Goal: Task Accomplishment & Management: Manage account settings

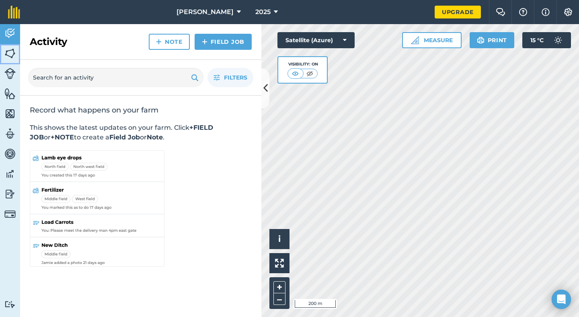
click at [3, 56] on link "Fields" at bounding box center [10, 54] width 20 height 20
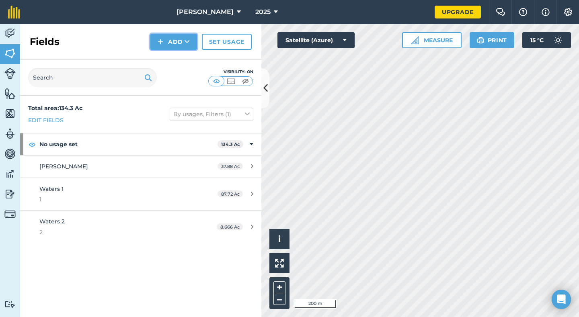
click at [172, 41] on button "Add" at bounding box center [173, 42] width 47 height 16
click at [176, 60] on link "Draw" at bounding box center [174, 60] width 44 height 18
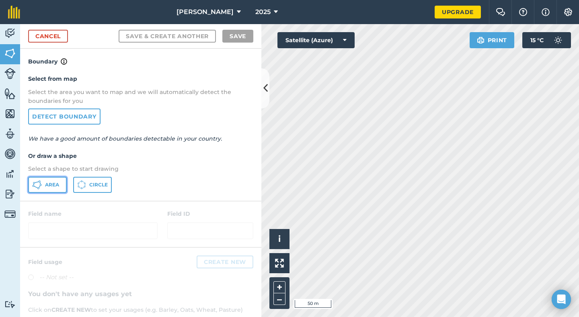
click at [48, 181] on button "Area" at bounding box center [47, 185] width 39 height 16
click at [400, 317] on html "[PERSON_NAME] 2025 Upgrade Farm Chat Help Info Settings Map printing is not ava…" at bounding box center [289, 158] width 579 height 317
click at [408, 317] on html "[PERSON_NAME] 2025 Upgrade Farm Chat Help Info Settings Map printing is not ava…" at bounding box center [289, 158] width 579 height 317
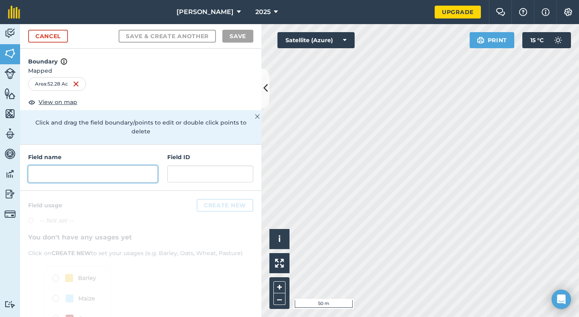
click at [55, 167] on input "text" at bounding box center [93, 174] width 130 height 17
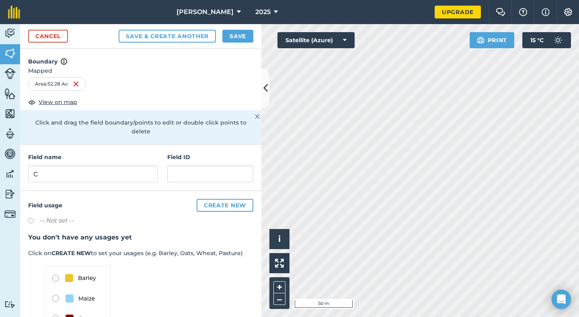
click at [473, 0] on html "[PERSON_NAME] 2025 Upgrade Farm Chat Help Info Settings Map printing is not ava…" at bounding box center [289, 158] width 579 height 317
click at [56, 173] on input "C" at bounding box center [93, 174] width 130 height 17
click at [67, 174] on input "[PERSON_NAME]" at bounding box center [93, 174] width 130 height 17
type input "[PERSON_NAME]"
click at [236, 36] on button "Save" at bounding box center [237, 36] width 31 height 13
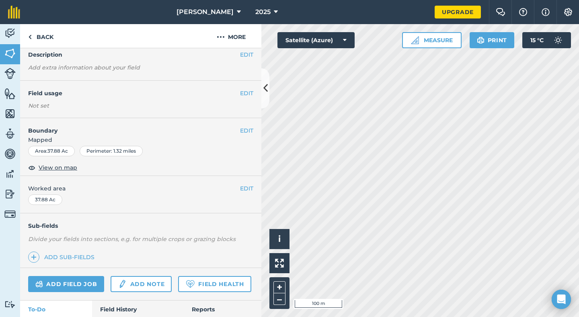
scroll to position [83, 0]
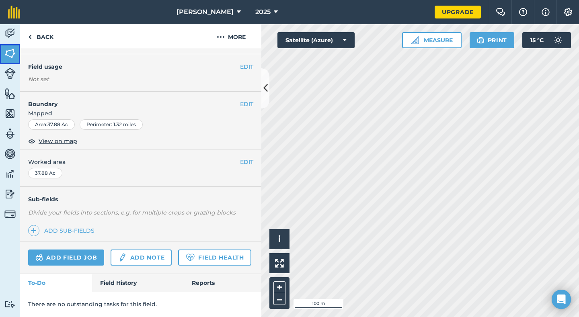
click at [9, 55] on img at bounding box center [9, 53] width 11 height 12
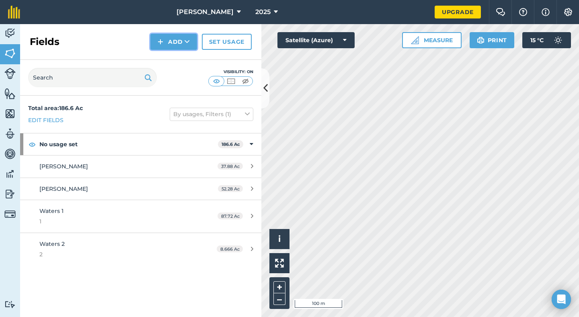
drag, startPoint x: 159, startPoint y: 45, endPoint x: 164, endPoint y: 45, distance: 5.6
click at [159, 44] on img at bounding box center [161, 42] width 6 height 10
click at [165, 44] on button "Add" at bounding box center [173, 42] width 47 height 16
click at [170, 56] on link "Draw" at bounding box center [174, 60] width 44 height 18
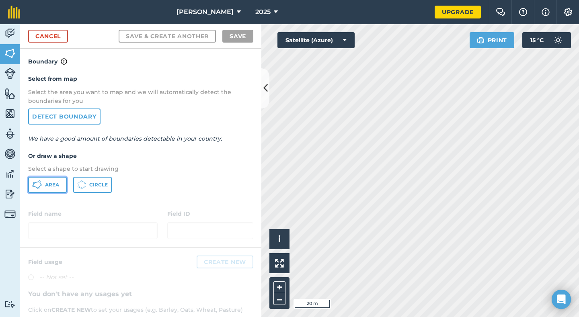
drag, startPoint x: 47, startPoint y: 185, endPoint x: 58, endPoint y: 171, distance: 18.7
click at [47, 179] on button "Area" at bounding box center [47, 185] width 39 height 16
click at [500, 317] on html "[PERSON_NAME] 2025 Upgrade Farm Chat Help Info Settings Map printing is not ava…" at bounding box center [289, 158] width 579 height 317
click at [375, 317] on html "[PERSON_NAME] 2025 Upgrade Farm Chat Help Info Settings Map printing is not ava…" at bounding box center [289, 158] width 579 height 317
click at [494, 317] on html "[PERSON_NAME] 2025 Upgrade Farm Chat Help Info Settings Map printing is not ava…" at bounding box center [289, 158] width 579 height 317
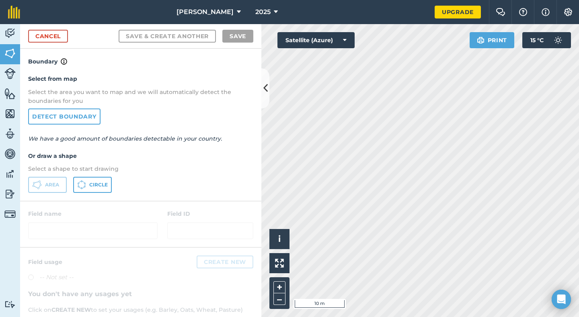
click at [354, 3] on div "[PERSON_NAME] 2025 Upgrade Farm Chat Help Info Settings Map printing is not ava…" at bounding box center [289, 158] width 579 height 317
click at [368, 0] on html "[PERSON_NAME] 2025 Upgrade Farm Chat Help Info Settings Map printing is not ava…" at bounding box center [289, 158] width 579 height 317
click at [378, 0] on html "[PERSON_NAME] 2025 Upgrade Farm Chat Help Info Settings Map printing is not ava…" at bounding box center [289, 158] width 579 height 317
click at [367, 0] on html "[PERSON_NAME] 2025 Upgrade Farm Chat Help Info Settings Map printing is not ava…" at bounding box center [289, 158] width 579 height 317
click at [237, 171] on div "Activity Fields Livestock Features Maps Team Vehicles Data Reporting Billing Tu…" at bounding box center [289, 170] width 579 height 293
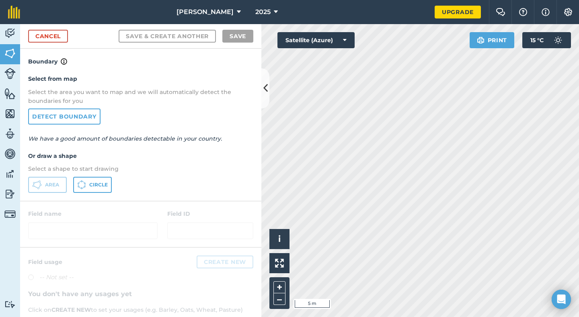
click at [463, 317] on html "[PERSON_NAME] 2025 Upgrade Farm Chat Help Info Settings Map printing is not ava…" at bounding box center [289, 158] width 579 height 317
click at [461, 317] on html "[PERSON_NAME] 2025 Upgrade Farm Chat Help Info Settings Map printing is not ava…" at bounding box center [289, 158] width 579 height 317
click at [473, 317] on html "[PERSON_NAME] 2025 Upgrade Farm Chat Help Info Settings Map printing is not ava…" at bounding box center [289, 158] width 579 height 317
click at [471, 317] on html "[PERSON_NAME] 2025 Upgrade Farm Chat Help Info Settings Map printing is not ava…" at bounding box center [289, 158] width 579 height 317
click at [474, 317] on html "[PERSON_NAME] 2025 Upgrade Farm Chat Help Info Settings Map printing is not ava…" at bounding box center [289, 158] width 579 height 317
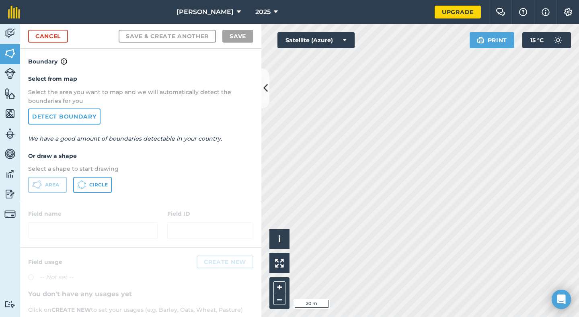
click at [392, 317] on html "[PERSON_NAME] 2025 Upgrade Farm Chat Help Info Settings Map printing is not ava…" at bounding box center [289, 158] width 579 height 317
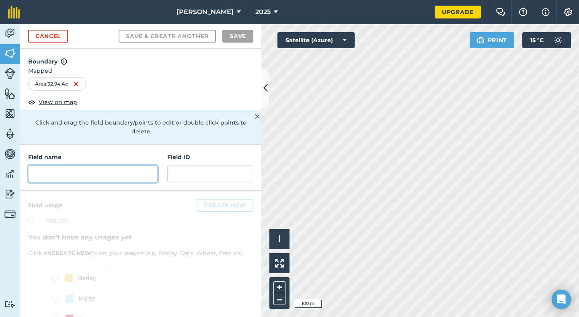
click at [78, 171] on input "text" at bounding box center [93, 174] width 130 height 17
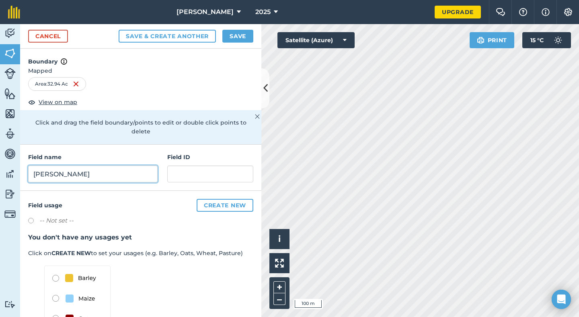
type input "[PERSON_NAME]"
click at [243, 34] on button "Save" at bounding box center [237, 36] width 31 height 13
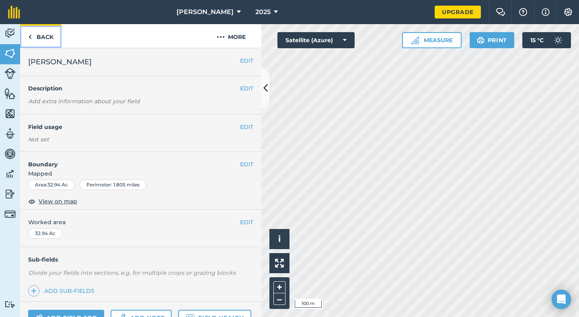
click at [39, 38] on link "Back" at bounding box center [40, 36] width 41 height 24
click at [37, 42] on link "Back" at bounding box center [40, 36] width 41 height 24
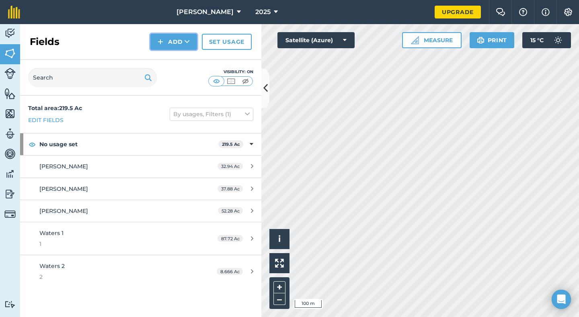
click at [187, 41] on icon at bounding box center [187, 42] width 5 height 8
click at [176, 56] on link "Draw" at bounding box center [174, 60] width 44 height 18
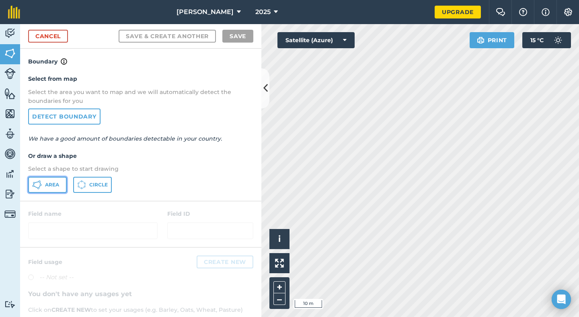
drag, startPoint x: 55, startPoint y: 180, endPoint x: 72, endPoint y: 171, distance: 19.4
click at [60, 179] on button "Area" at bounding box center [47, 185] width 39 height 16
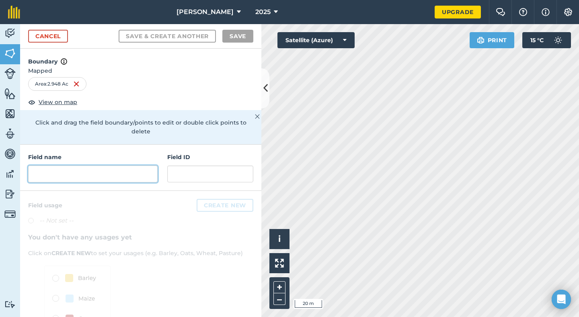
click at [114, 171] on input "text" at bounding box center [93, 174] width 130 height 17
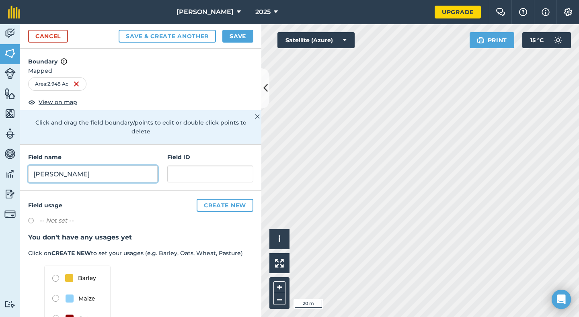
type input "[PERSON_NAME]"
click at [226, 37] on button "Save" at bounding box center [237, 36] width 31 height 13
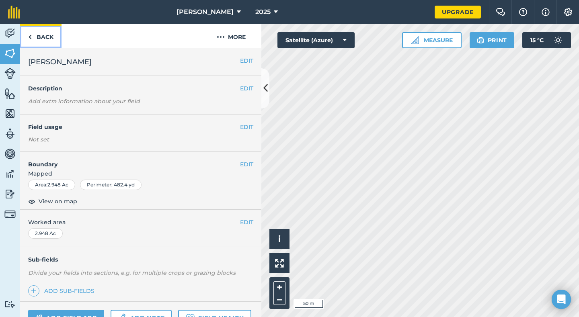
click at [31, 39] on img at bounding box center [30, 37] width 4 height 10
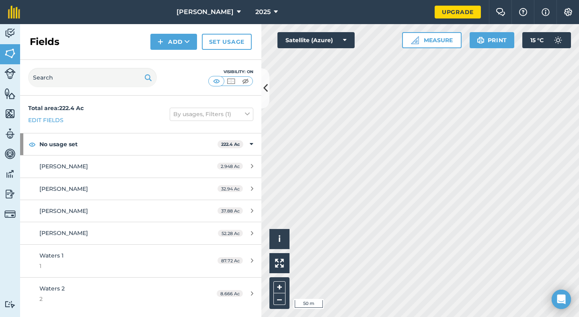
click at [27, 39] on div "Fields Add Set usage" at bounding box center [140, 42] width 241 height 36
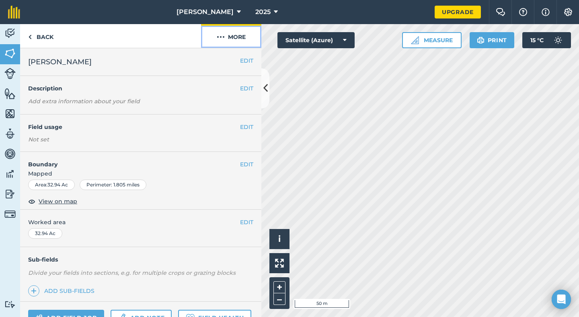
click at [227, 42] on button "More" at bounding box center [231, 36] width 60 height 24
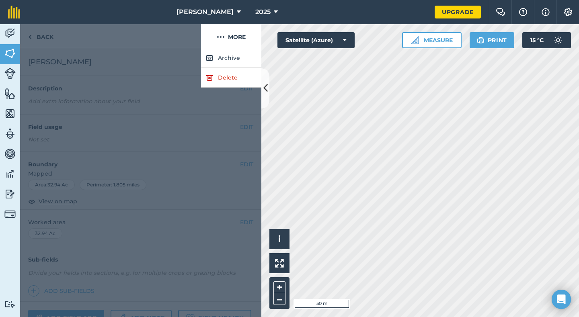
click at [218, 114] on div at bounding box center [140, 182] width 241 height 269
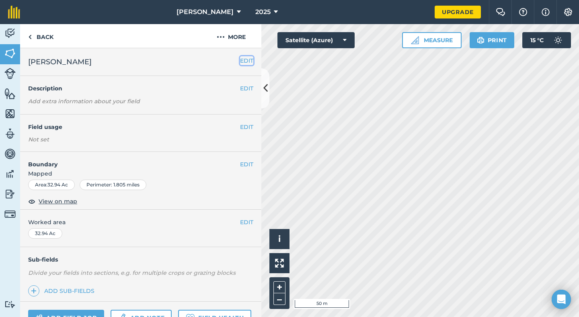
click at [240, 57] on button "EDIT" at bounding box center [246, 60] width 13 height 9
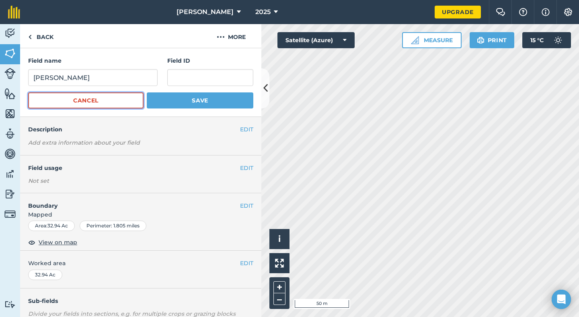
drag, startPoint x: 115, startPoint y: 98, endPoint x: 128, endPoint y: 95, distance: 13.8
click at [116, 98] on button "Cancel" at bounding box center [85, 101] width 115 height 16
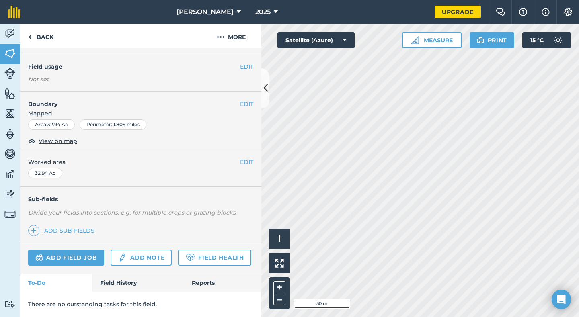
scroll to position [83, 0]
click at [242, 158] on button "EDIT" at bounding box center [246, 162] width 13 height 9
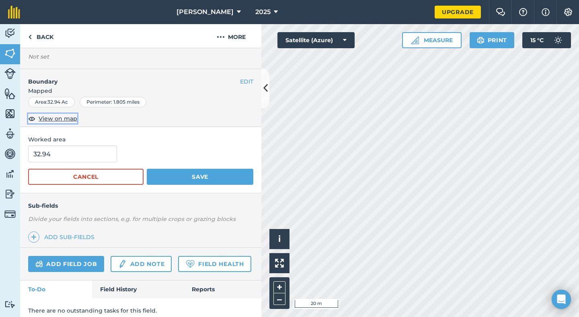
click at [67, 117] on span "View on map" at bounding box center [58, 118] width 39 height 9
click at [240, 80] on button "EDIT" at bounding box center [246, 81] width 13 height 9
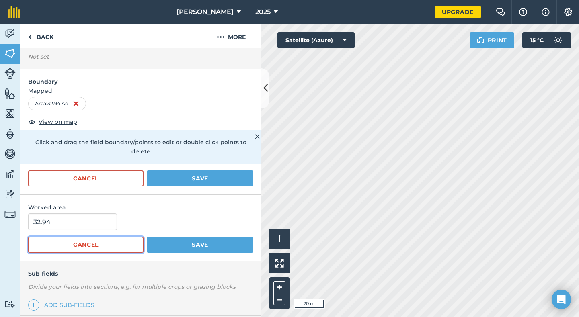
drag, startPoint x: 99, startPoint y: 245, endPoint x: 99, endPoint y: 227, distance: 17.7
click at [100, 243] on button "Cancel" at bounding box center [85, 245] width 115 height 16
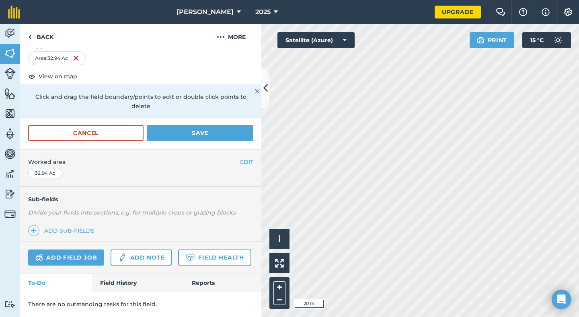
scroll to position [151, 0]
click at [56, 225] on link "Add sub-fields" at bounding box center [63, 230] width 70 height 11
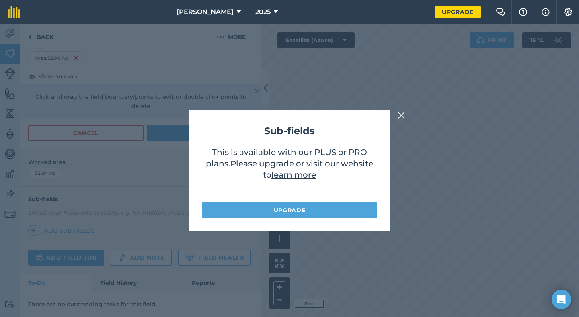
click at [404, 117] on img at bounding box center [401, 116] width 7 height 10
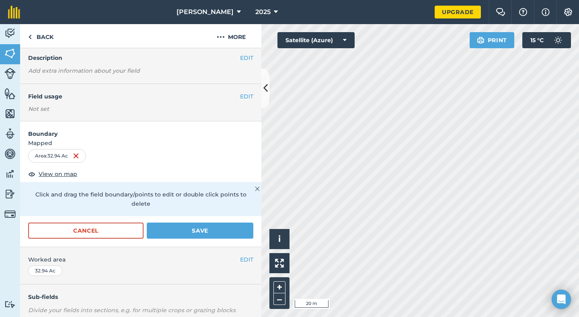
scroll to position [30, 0]
click at [75, 154] on img at bounding box center [76, 157] width 6 height 10
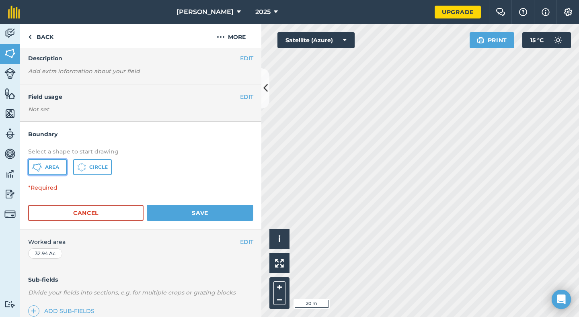
drag, startPoint x: 39, startPoint y: 165, endPoint x: 63, endPoint y: 168, distance: 23.6
click at [41, 165] on icon at bounding box center [37, 168] width 10 height 10
click at [465, 317] on html "[PERSON_NAME] 2025 Upgrade Farm Chat Help Info Settings Map printing is not ava…" at bounding box center [289, 158] width 579 height 317
click at [108, 213] on button "Cancel" at bounding box center [85, 213] width 115 height 16
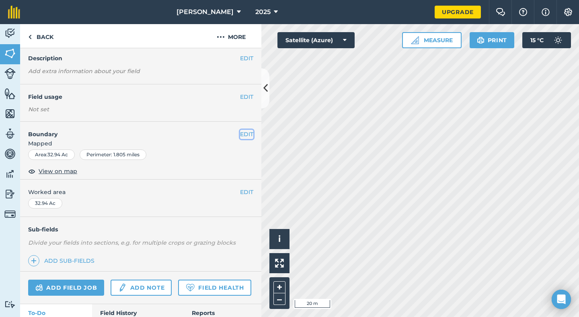
click at [240, 131] on button "EDIT" at bounding box center [246, 134] width 13 height 9
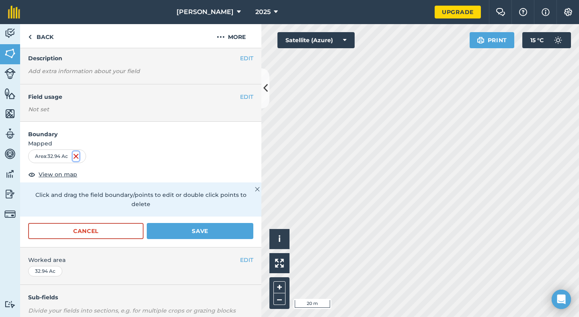
click at [76, 157] on img at bounding box center [76, 157] width 6 height 10
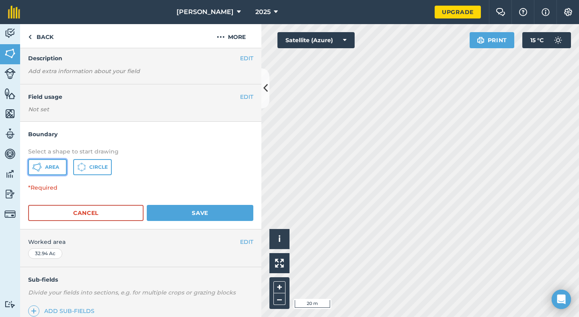
click at [43, 173] on button "Area" at bounding box center [47, 167] width 39 height 16
click at [408, 317] on html "[PERSON_NAME] 2025 Upgrade Farm Chat Help Info Settings Map printing is not ava…" at bounding box center [289, 158] width 579 height 317
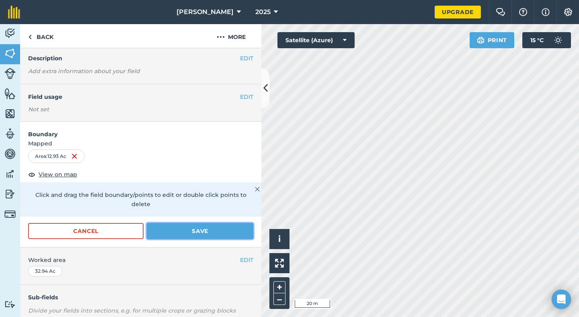
click at [160, 230] on button "Save" at bounding box center [200, 231] width 107 height 16
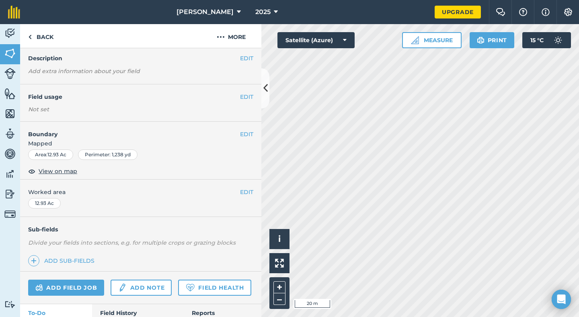
scroll to position [0, 0]
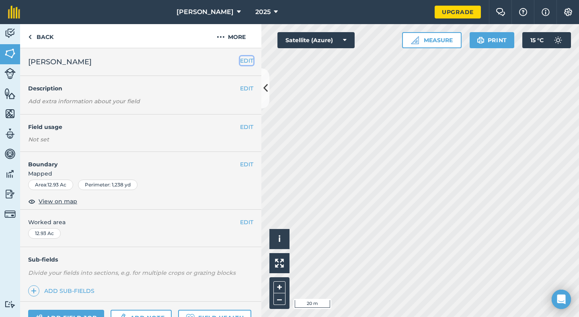
click at [240, 62] on button "EDIT" at bounding box center [246, 60] width 13 height 9
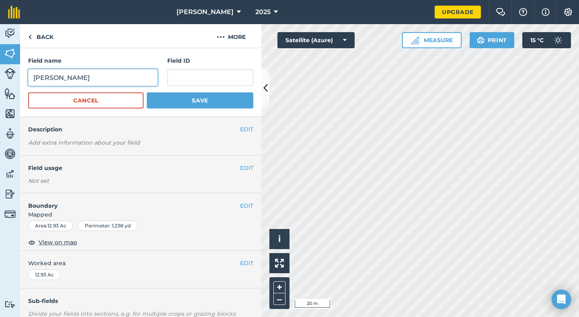
click at [130, 80] on input "[PERSON_NAME]" at bounding box center [93, 77] width 130 height 17
type input "[PERSON_NAME]"
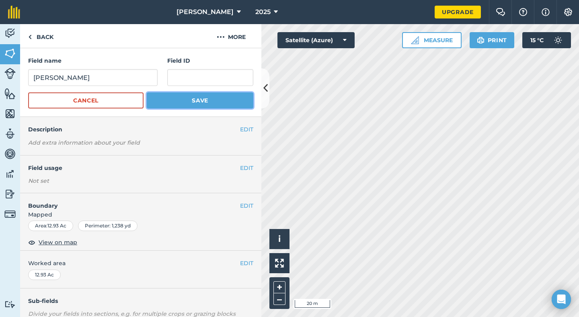
click at [180, 103] on button "Save" at bounding box center [200, 101] width 107 height 16
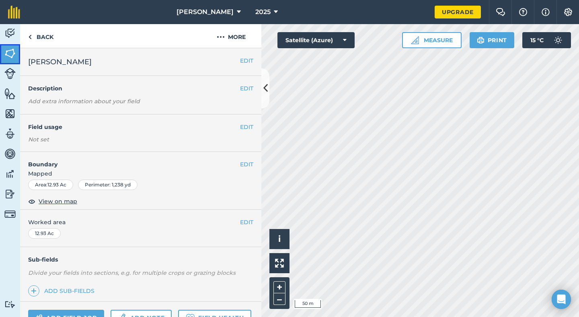
click at [11, 57] on img at bounding box center [9, 53] width 11 height 12
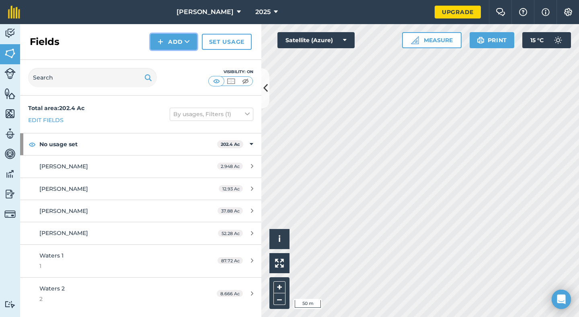
drag, startPoint x: 183, startPoint y: 43, endPoint x: 212, endPoint y: 64, distance: 35.7
click at [183, 42] on button "Add" at bounding box center [173, 42] width 47 height 16
click at [177, 58] on link "Draw" at bounding box center [174, 60] width 44 height 18
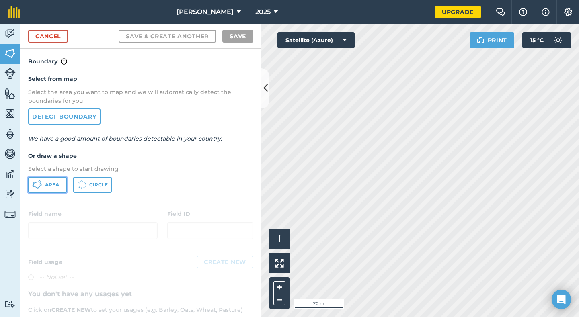
drag, startPoint x: 51, startPoint y: 183, endPoint x: 218, endPoint y: 179, distance: 166.6
click at [52, 181] on button "Area" at bounding box center [47, 185] width 39 height 16
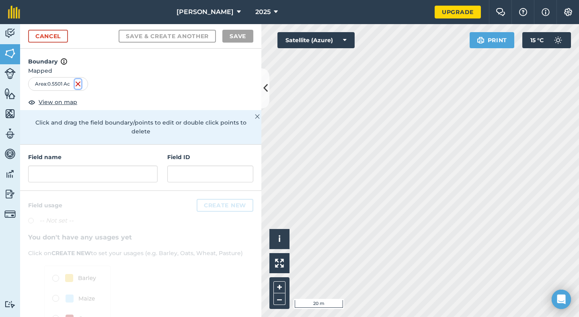
click at [78, 83] on img at bounding box center [78, 84] width 6 height 10
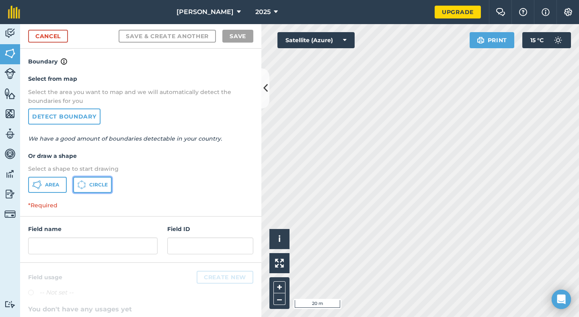
click at [81, 187] on icon at bounding box center [81, 185] width 9 height 9
click at [51, 182] on span "Area" at bounding box center [52, 185] width 14 height 6
click at [259, 131] on div "Activity Fields Livestock Features Maps Team Vehicles Data Reporting Billing Tu…" at bounding box center [289, 170] width 579 height 293
click at [491, 317] on html "[PERSON_NAME] 2025 Upgrade Farm Chat Help Info Settings Map printing is not ava…" at bounding box center [289, 158] width 579 height 317
click at [560, 303] on body "[PERSON_NAME] 2025 Upgrade Farm Chat Help Info Settings Map printing is not ava…" at bounding box center [289, 158] width 579 height 317
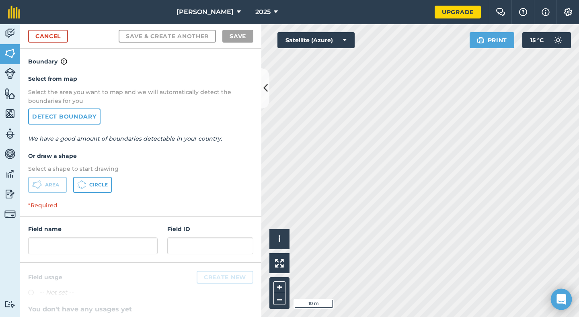
click at [552, 304] on body "[PERSON_NAME] 2025 Upgrade Farm Chat Help Info Settings Map printing is not ava…" at bounding box center [289, 158] width 579 height 317
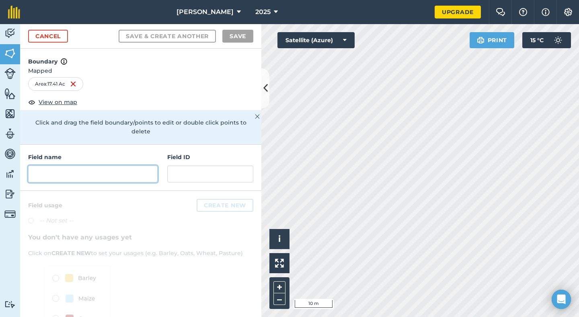
drag, startPoint x: 97, startPoint y: 174, endPoint x: 105, endPoint y: 162, distance: 15.1
click at [97, 173] on input "text" at bounding box center [93, 174] width 130 height 17
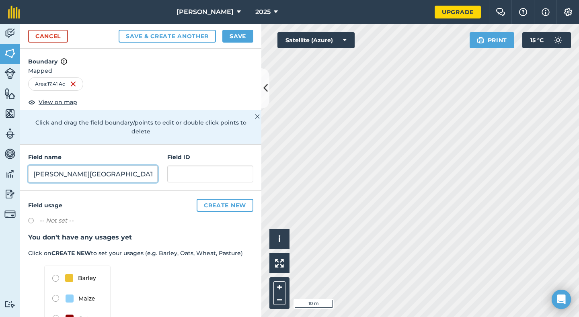
drag, startPoint x: 46, startPoint y: 173, endPoint x: 53, endPoint y: 175, distance: 6.7
click at [47, 173] on input "[PERSON_NAME][GEOGRAPHIC_DATA]" at bounding box center [93, 174] width 130 height 17
click at [50, 175] on input "[PERSON_NAME][GEOGRAPHIC_DATA]" at bounding box center [93, 174] width 130 height 17
click at [49, 175] on input "[PERSON_NAME][GEOGRAPHIC_DATA]" at bounding box center [93, 174] width 130 height 17
type input "[PERSON_NAME] South"
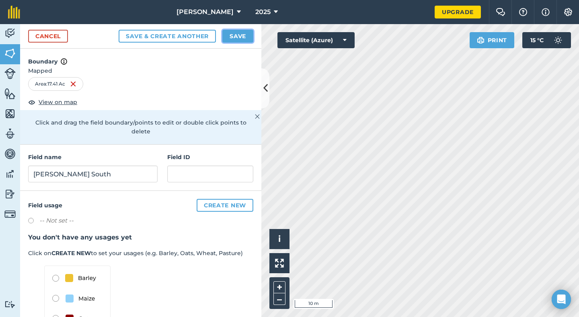
click at [233, 37] on button "Save" at bounding box center [237, 36] width 31 height 13
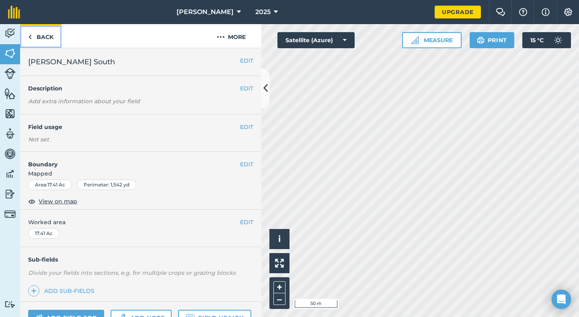
click at [48, 37] on link "Back" at bounding box center [40, 36] width 41 height 24
click at [245, 163] on button "EDIT" at bounding box center [246, 164] width 13 height 9
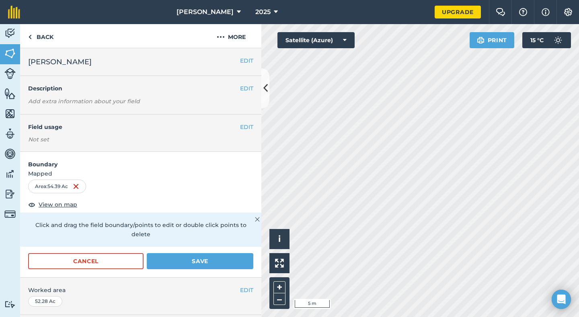
click at [460, 317] on html "[PERSON_NAME] 2025 Upgrade Farm Chat Help Info Settings Map printing is not ava…" at bounding box center [289, 158] width 579 height 317
click at [193, 257] on button "Save" at bounding box center [200, 261] width 107 height 16
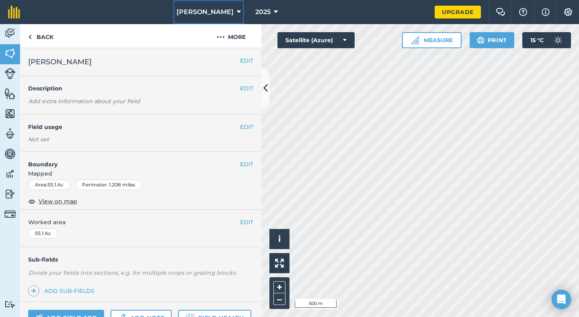
click at [218, 9] on button "[PERSON_NAME]" at bounding box center [208, 12] width 71 height 24
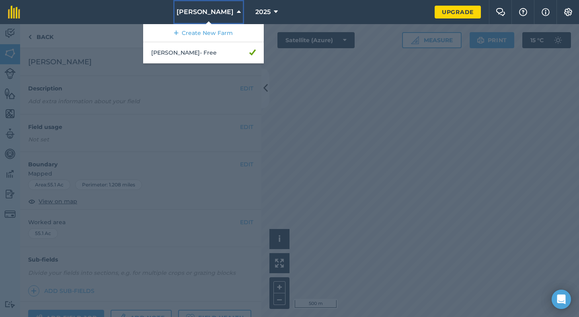
click at [219, 14] on button "[PERSON_NAME]" at bounding box center [208, 12] width 71 height 24
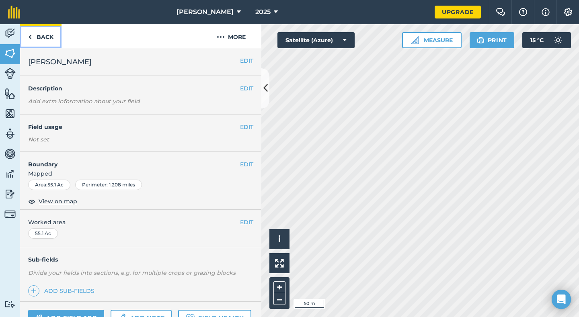
click at [35, 34] on link "Back" at bounding box center [40, 36] width 41 height 24
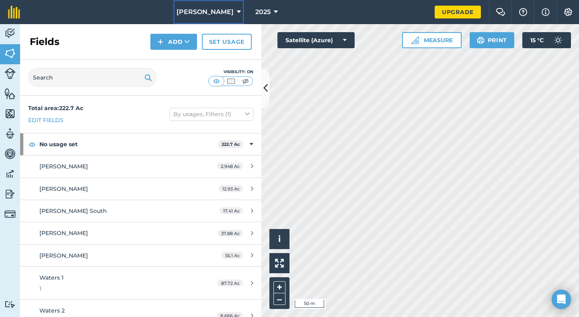
click at [215, 10] on span "[PERSON_NAME]" at bounding box center [205, 12] width 57 height 10
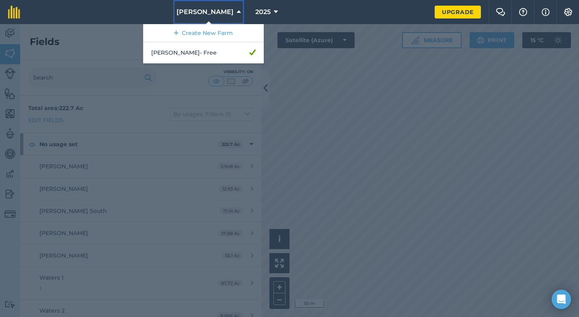
click at [215, 12] on span "[PERSON_NAME]" at bounding box center [205, 12] width 57 height 10
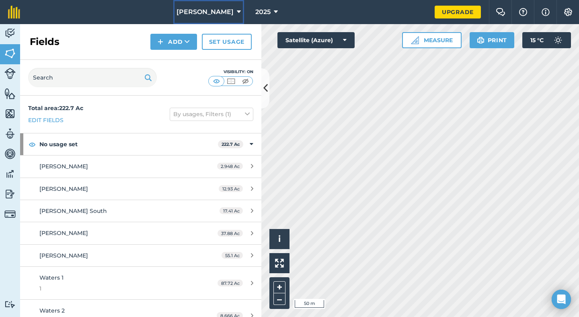
click at [223, 18] on button "[PERSON_NAME]" at bounding box center [208, 12] width 71 height 24
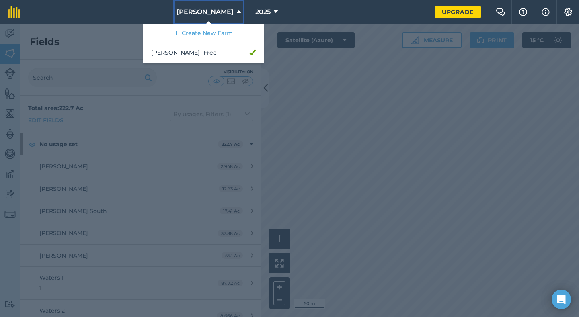
click at [223, 18] on button "[PERSON_NAME]" at bounding box center [208, 12] width 71 height 24
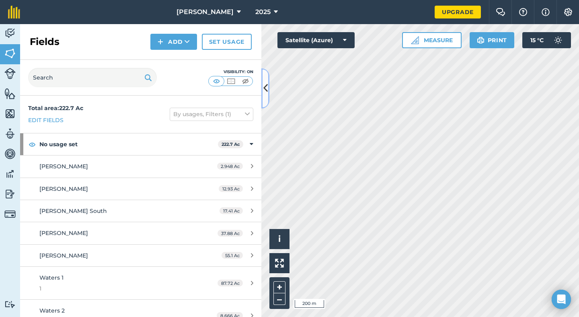
click at [266, 98] on button at bounding box center [265, 88] width 8 height 40
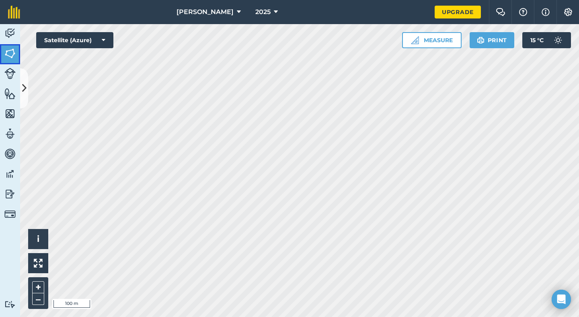
click at [9, 57] on img at bounding box center [9, 53] width 11 height 12
click at [22, 86] on icon at bounding box center [24, 88] width 4 height 14
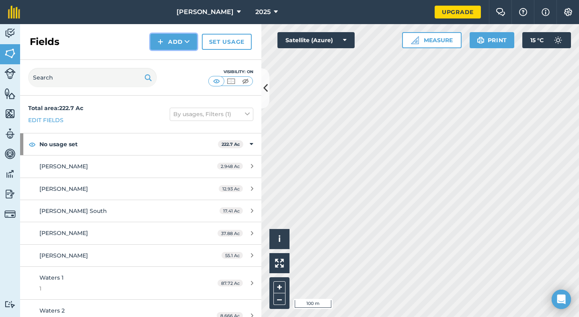
click at [163, 42] on img at bounding box center [161, 42] width 6 height 10
click at [174, 63] on link "Draw" at bounding box center [174, 60] width 44 height 18
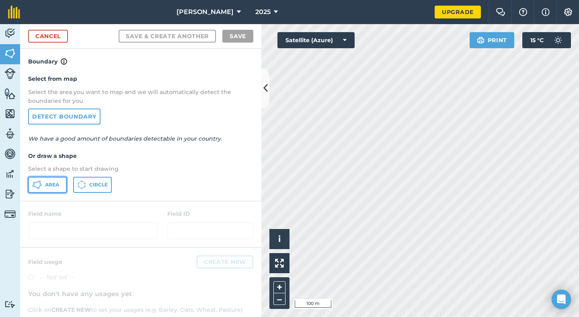
drag, startPoint x: 49, startPoint y: 185, endPoint x: 57, endPoint y: 178, distance: 10.2
click at [51, 184] on span "Area" at bounding box center [52, 185] width 14 height 6
click at [418, 317] on html "[PERSON_NAME] 2025 Upgrade Farm Chat Help Info Settings Map printing is not ava…" at bounding box center [289, 158] width 579 height 317
click at [391, 317] on html "[PERSON_NAME] 2025 Upgrade Farm Chat Help Info Settings Map printing is not ava…" at bounding box center [289, 158] width 579 height 317
click at [388, 317] on html "[PERSON_NAME] 2025 Upgrade Farm Chat Help Info Settings Map printing is not ava…" at bounding box center [289, 158] width 579 height 317
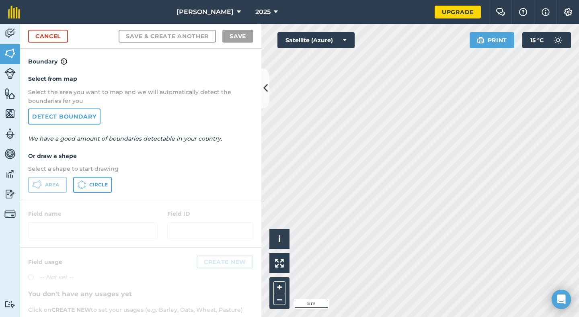
click at [402, 317] on html "[PERSON_NAME] 2025 Upgrade Farm Chat Help Info Settings Map printing is not ava…" at bounding box center [289, 158] width 579 height 317
click at [394, 317] on html "[PERSON_NAME] 2025 Upgrade Farm Chat Help Info Settings Map printing is not ava…" at bounding box center [289, 158] width 579 height 317
click at [395, 317] on html "[PERSON_NAME] 2025 Upgrade Farm Chat Help Info Settings Map printing is not ava…" at bounding box center [289, 158] width 579 height 317
click at [432, 317] on html "[PERSON_NAME] 2025 Upgrade Farm Chat Help Info Settings Map printing is not ava…" at bounding box center [289, 158] width 579 height 317
click at [529, 317] on html "[PERSON_NAME] 2025 Upgrade Farm Chat Help Info Settings Map printing is not ava…" at bounding box center [289, 158] width 579 height 317
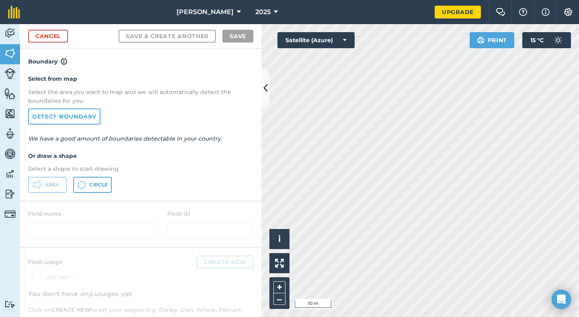
click at [445, 317] on html "[PERSON_NAME] 2025 Upgrade Farm Chat Help Info Settings Map printing is not ava…" at bounding box center [289, 158] width 579 height 317
click at [414, 317] on html "[PERSON_NAME] 2025 Upgrade Farm Chat Help Info Settings Map printing is not ava…" at bounding box center [289, 158] width 579 height 317
click at [373, 317] on html "[PERSON_NAME] 2025 Upgrade Farm Chat Help Info Settings Map printing is not ava…" at bounding box center [289, 158] width 579 height 317
click at [499, 317] on html "[PERSON_NAME] 2025 Upgrade Farm Chat Help Info Settings Map printing is not ava…" at bounding box center [289, 158] width 579 height 317
click at [369, 317] on html "[PERSON_NAME] 2025 Upgrade Farm Chat Help Info Settings Map printing is not ava…" at bounding box center [289, 158] width 579 height 317
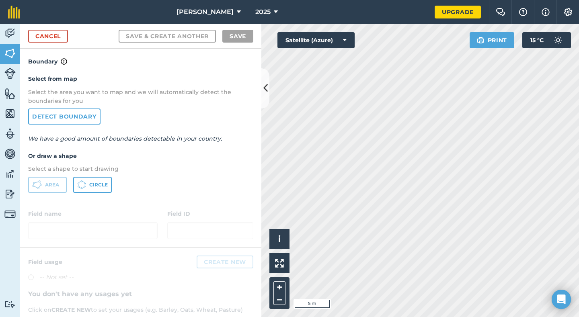
click at [403, 317] on html "[PERSON_NAME] 2025 Upgrade Farm Chat Help Info Settings Map printing is not ava…" at bounding box center [289, 158] width 579 height 317
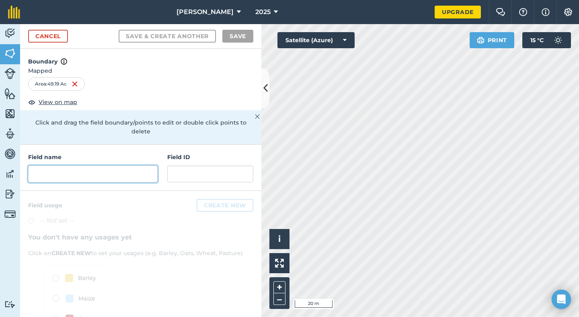
click at [106, 174] on input "text" at bounding box center [93, 174] width 130 height 17
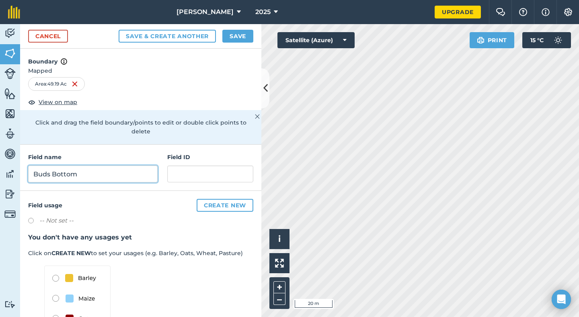
type input "Buds Bottom"
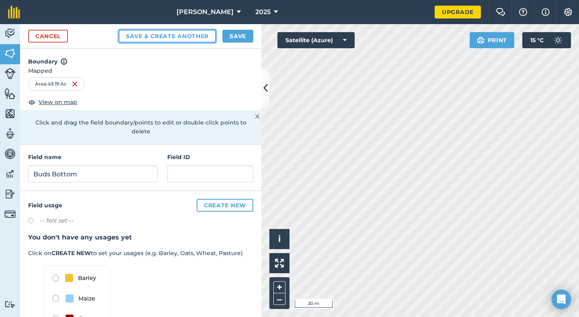
click at [206, 36] on button "Save & Create Another" at bounding box center [167, 36] width 97 height 13
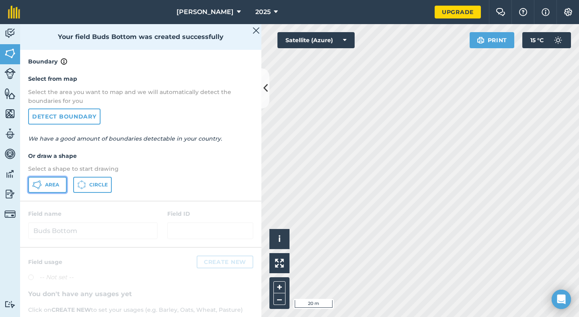
drag, startPoint x: 55, startPoint y: 183, endPoint x: 120, endPoint y: 182, distance: 65.2
click at [58, 182] on span "Area" at bounding box center [52, 185] width 14 height 6
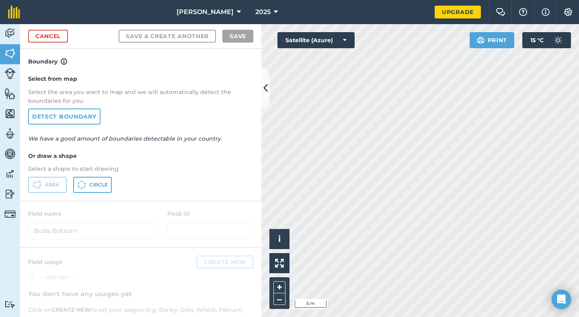
click at [204, 194] on div "Activity Fields Livestock Features Maps Team Vehicles Data Reporting Billing Tu…" at bounding box center [289, 170] width 579 height 293
click at [470, 317] on html "[PERSON_NAME] 2025 Upgrade Farm Chat Help Info Settings Map printing is not ava…" at bounding box center [289, 158] width 579 height 317
click at [482, 317] on html "[PERSON_NAME] 2025 Upgrade Farm Chat Help Info Settings Map printing is not ava…" at bounding box center [289, 158] width 579 height 317
click at [491, 317] on html "[PERSON_NAME] 2025 Upgrade Farm Chat Help Info Settings Map printing is not ava…" at bounding box center [289, 158] width 579 height 317
click at [517, 317] on html "[PERSON_NAME] 2025 Upgrade Farm Chat Help Info Settings Map printing is not ava…" at bounding box center [289, 158] width 579 height 317
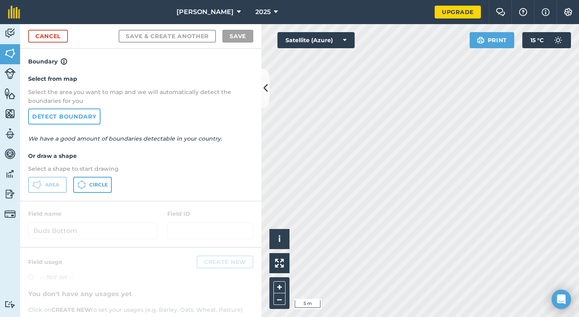
click at [528, 317] on html "[PERSON_NAME] 2025 Upgrade Farm Chat Help Info Settings Map printing is not ava…" at bounding box center [289, 158] width 579 height 317
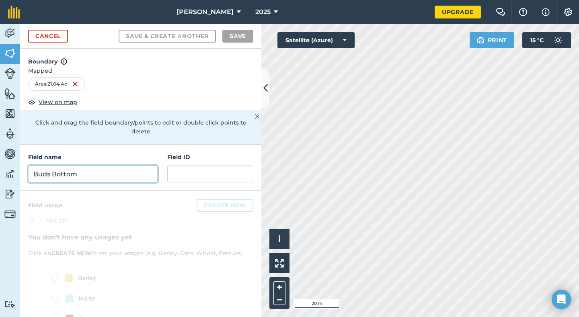
click at [75, 178] on input "Buds Bottom" at bounding box center [93, 174] width 130 height 17
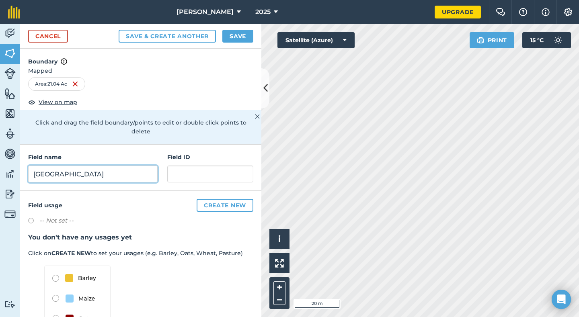
type input "[GEOGRAPHIC_DATA]"
click at [239, 36] on button "Save" at bounding box center [237, 36] width 31 height 13
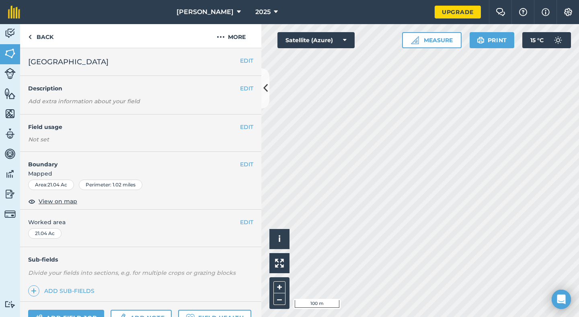
click at [436, 317] on html "[PERSON_NAME] 2025 Upgrade Farm Chat Help Info Settings Map printing is not ava…" at bounding box center [289, 158] width 579 height 317
click at [432, 317] on html "[PERSON_NAME] 2025 Upgrade Farm Chat Help Info Settings Map printing is not ava…" at bounding box center [289, 158] width 579 height 317
click at [47, 39] on link "Back" at bounding box center [40, 36] width 41 height 24
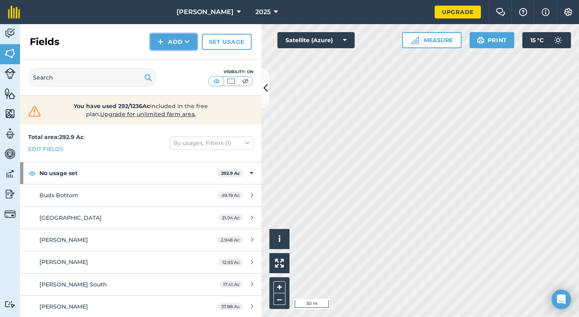
drag, startPoint x: 165, startPoint y: 39, endPoint x: 182, endPoint y: 30, distance: 19.8
click at [167, 38] on button "Add" at bounding box center [173, 42] width 47 height 16
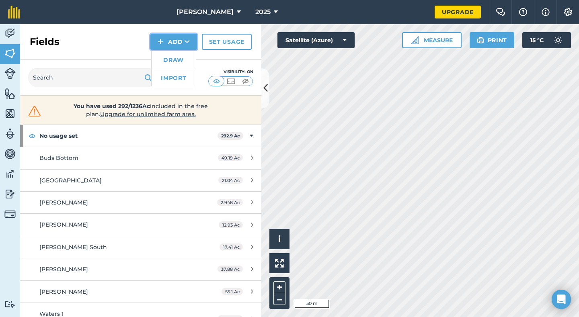
scroll to position [89, 0]
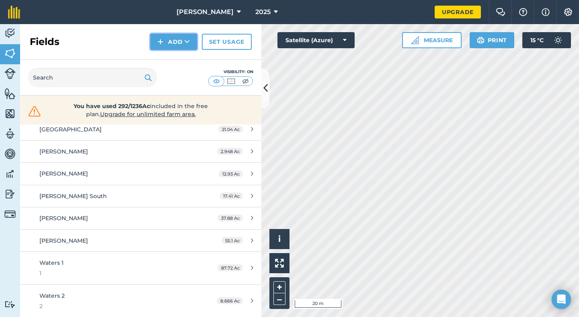
drag, startPoint x: 168, startPoint y: 38, endPoint x: 173, endPoint y: 41, distance: 5.8
click at [169, 38] on button "Add" at bounding box center [173, 42] width 47 height 16
click at [176, 42] on button "Add" at bounding box center [173, 42] width 47 height 16
click at [166, 58] on link "Draw" at bounding box center [174, 60] width 44 height 18
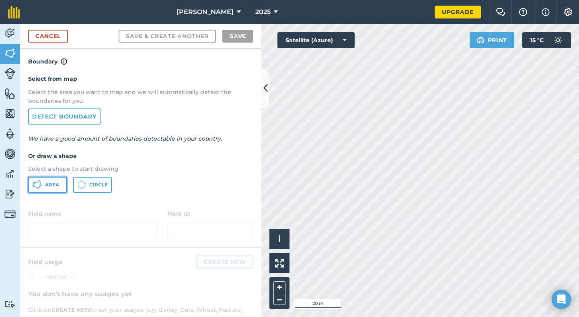
drag, startPoint x: 56, startPoint y: 181, endPoint x: 73, endPoint y: 172, distance: 19.4
click at [57, 181] on button "Area" at bounding box center [47, 185] width 39 height 16
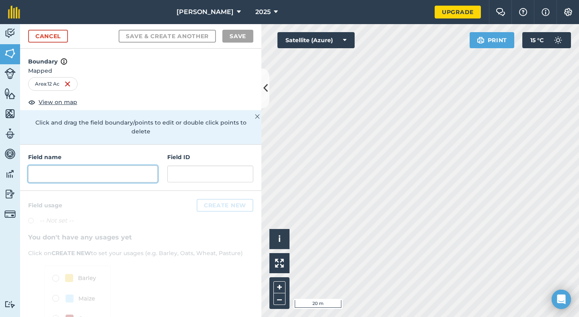
click at [44, 171] on input "text" at bounding box center [93, 174] width 130 height 17
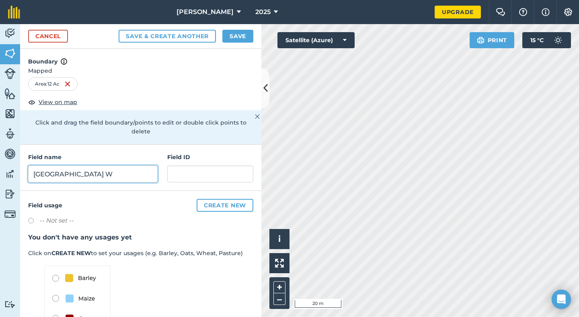
type input "[GEOGRAPHIC_DATA] W"
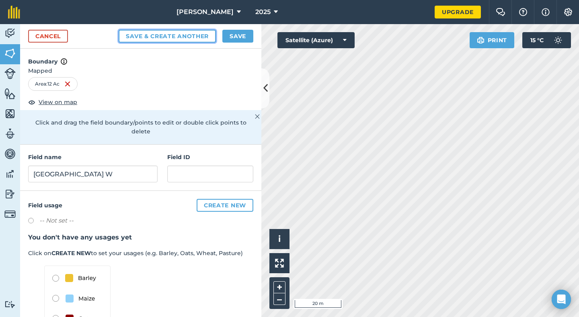
click at [189, 37] on button "Save & Create Another" at bounding box center [167, 36] width 97 height 13
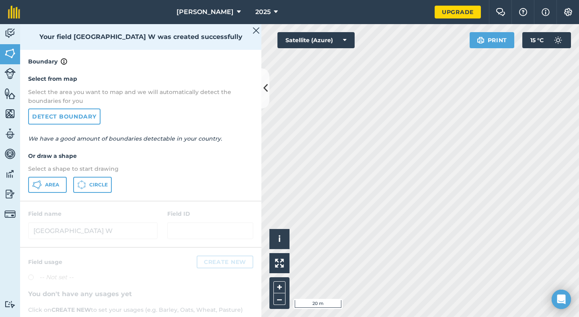
click at [171, 173] on div "Activity Fields Livestock Features Maps Team Vehicles Data Reporting Billing Tu…" at bounding box center [289, 170] width 579 height 293
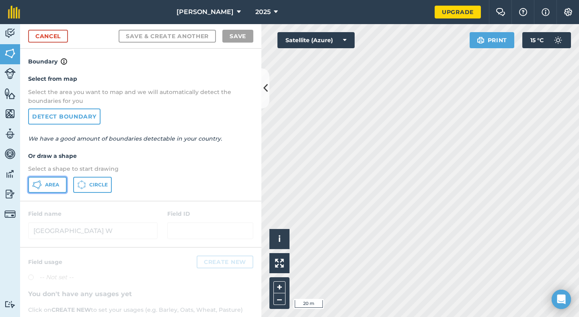
drag, startPoint x: 55, startPoint y: 182, endPoint x: 58, endPoint y: 180, distance: 4.1
click at [57, 180] on button "Area" at bounding box center [47, 185] width 39 height 16
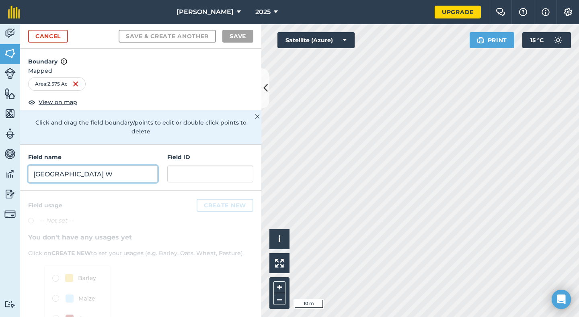
drag, startPoint x: 110, startPoint y: 177, endPoint x: 111, endPoint y: 164, distance: 12.5
click at [109, 174] on input "[GEOGRAPHIC_DATA] W" at bounding box center [93, 174] width 130 height 17
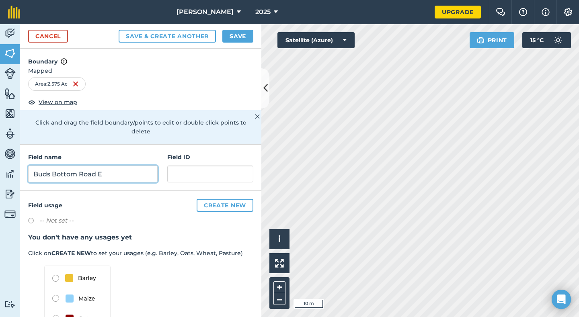
type input "Buds Bottom Road E"
click at [234, 36] on button "Save" at bounding box center [237, 36] width 31 height 13
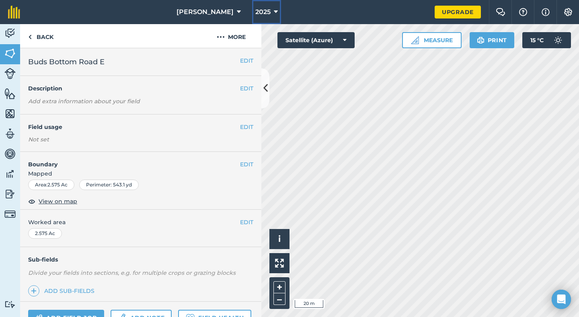
click at [252, 16] on button "2025" at bounding box center [266, 12] width 29 height 24
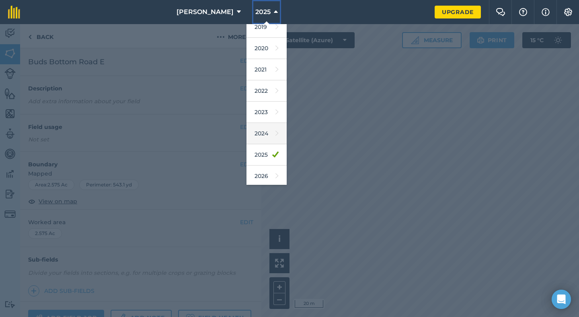
scroll to position [52, 0]
click at [247, 157] on link "2026" at bounding box center [267, 152] width 40 height 21
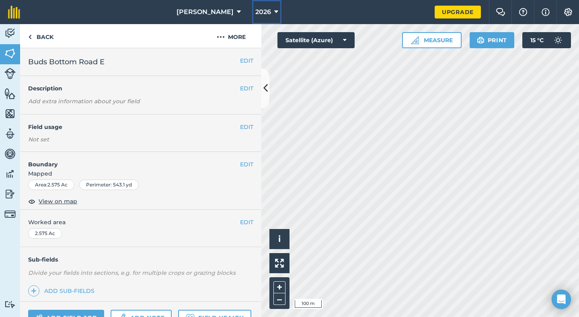
click at [260, 17] on button "2026" at bounding box center [266, 12] width 29 height 24
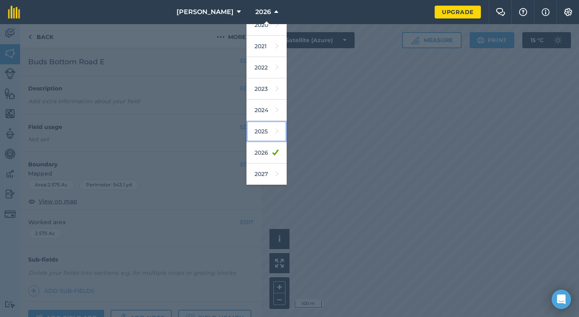
click at [247, 131] on link "2025" at bounding box center [267, 131] width 40 height 21
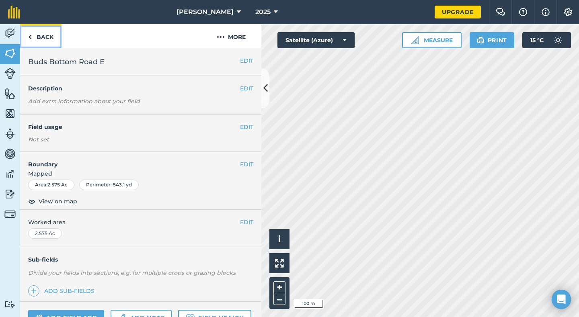
click at [29, 38] on img at bounding box center [30, 37] width 4 height 10
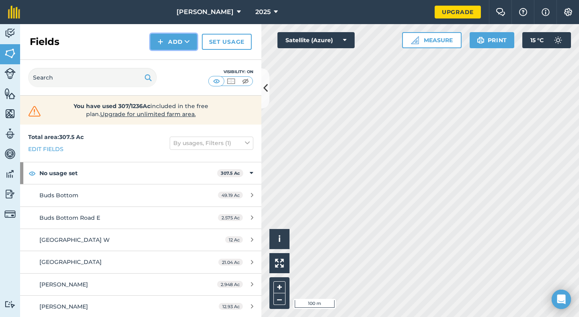
click at [165, 43] on button "Add" at bounding box center [173, 42] width 47 height 16
click at [177, 58] on link "Draw" at bounding box center [174, 60] width 44 height 18
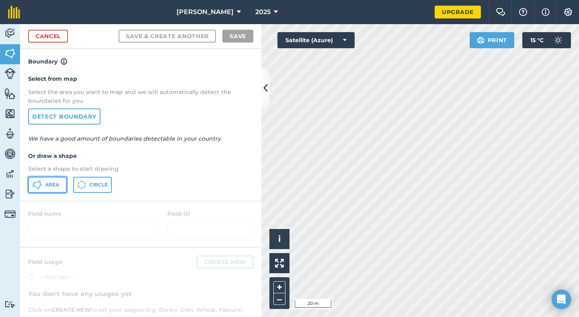
drag, startPoint x: 56, startPoint y: 181, endPoint x: 69, endPoint y: 179, distance: 13.0
click at [58, 178] on button "Area" at bounding box center [47, 185] width 39 height 16
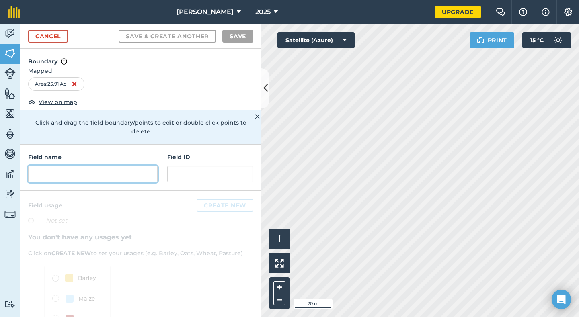
drag, startPoint x: 107, startPoint y: 173, endPoint x: 109, endPoint y: 166, distance: 6.5
click at [108, 167] on input "text" at bounding box center [93, 174] width 130 height 17
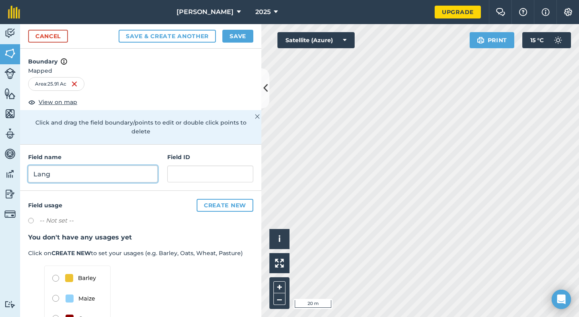
type input "Lang"
click at [232, 38] on button "Save" at bounding box center [237, 36] width 31 height 13
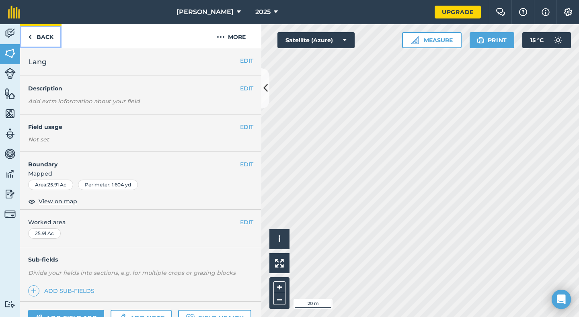
click at [48, 40] on link "Back" at bounding box center [40, 36] width 41 height 24
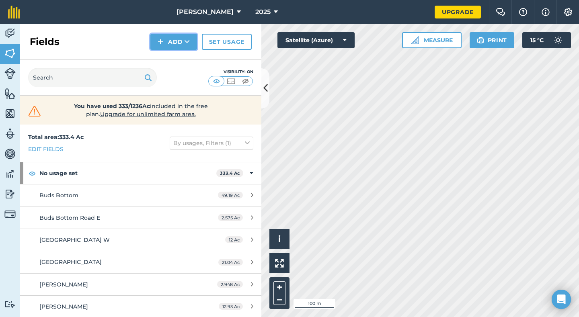
click at [162, 46] on img at bounding box center [161, 42] width 6 height 10
click at [178, 45] on button "Add" at bounding box center [173, 42] width 47 height 16
click at [168, 56] on link "Draw" at bounding box center [174, 60] width 44 height 18
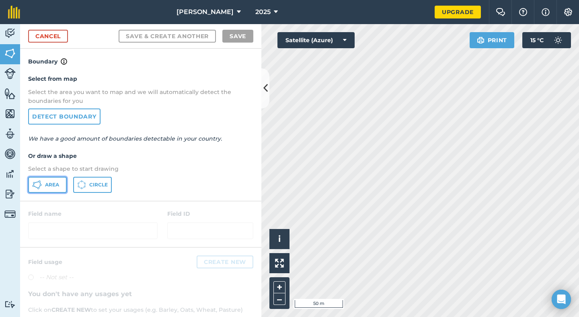
drag, startPoint x: 44, startPoint y: 182, endPoint x: 48, endPoint y: 175, distance: 8.5
click at [44, 180] on button "Area" at bounding box center [47, 185] width 39 height 16
click at [463, 317] on html "[PERSON_NAME] 2025 Upgrade Farm Chat Help Info Settings Map printing is not ava…" at bounding box center [289, 158] width 579 height 317
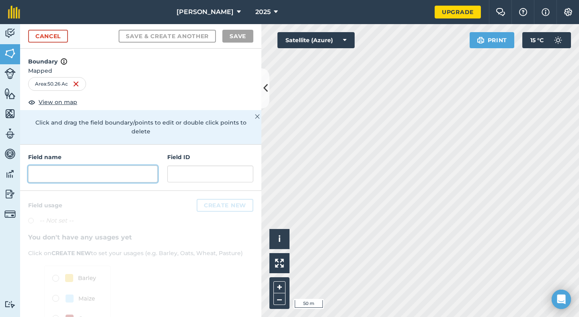
click at [54, 175] on input "text" at bounding box center [93, 174] width 130 height 17
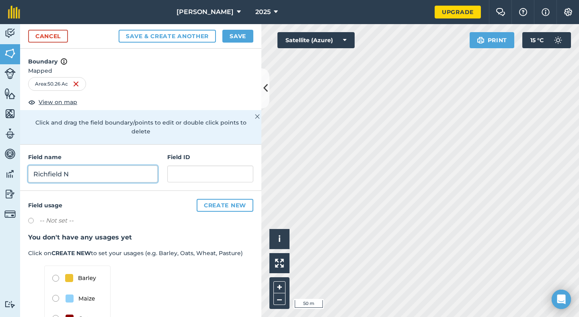
type input "Richfield N"
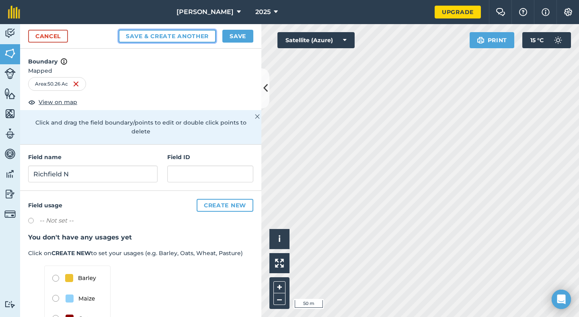
click at [168, 33] on button "Save & Create Another" at bounding box center [167, 36] width 97 height 13
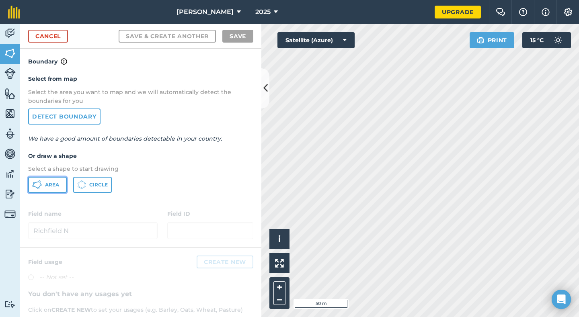
drag, startPoint x: 39, startPoint y: 185, endPoint x: 45, endPoint y: 181, distance: 7.6
click at [39, 185] on icon at bounding box center [37, 185] width 10 height 10
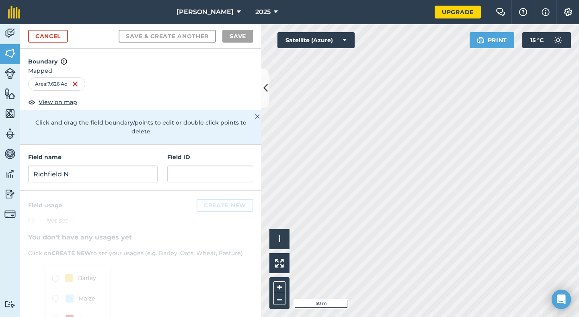
click at [125, 185] on div "Field name [GEOGRAPHIC_DATA] ID" at bounding box center [140, 168] width 241 height 46
click at [122, 176] on input "Richfield N" at bounding box center [93, 174] width 130 height 17
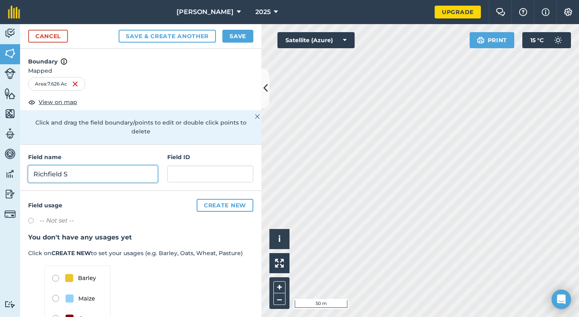
type input "Richfield S"
click at [243, 33] on button "Save" at bounding box center [237, 36] width 31 height 13
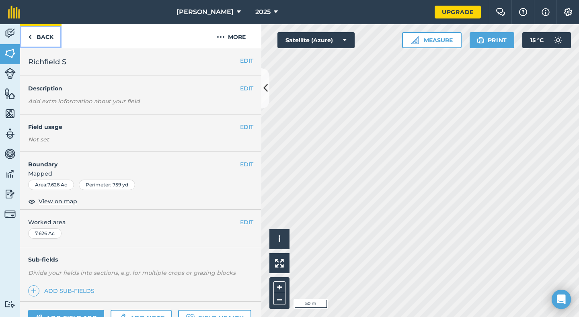
click at [47, 39] on link "Back" at bounding box center [40, 36] width 41 height 24
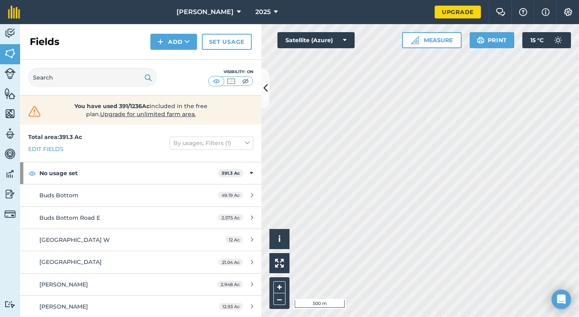
click at [344, 317] on html "[PERSON_NAME] 2025 Upgrade Farm Chat Help Info Settings Map printing is not ava…" at bounding box center [289, 158] width 579 height 317
click at [182, 40] on button "Add" at bounding box center [173, 42] width 47 height 16
click at [180, 38] on button "Add" at bounding box center [173, 42] width 47 height 16
click at [170, 63] on link "Draw" at bounding box center [174, 60] width 44 height 18
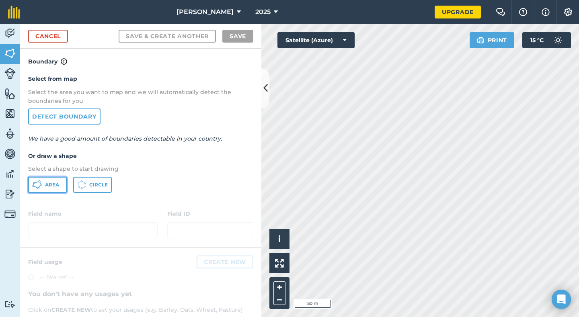
click at [46, 187] on span "Area" at bounding box center [52, 185] width 14 height 6
click at [463, 317] on html "[PERSON_NAME] 2025 Upgrade Farm Chat Help Info Settings Map printing is not ava…" at bounding box center [289, 158] width 579 height 317
click at [352, 317] on html "[PERSON_NAME] 2025 Upgrade Farm Chat Help Info Settings Map printing is not ava…" at bounding box center [289, 158] width 579 height 317
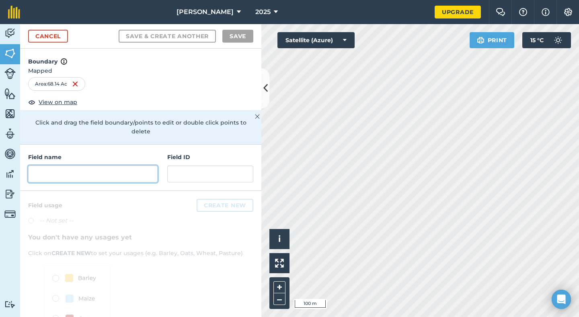
click at [61, 175] on input "text" at bounding box center [93, 174] width 130 height 17
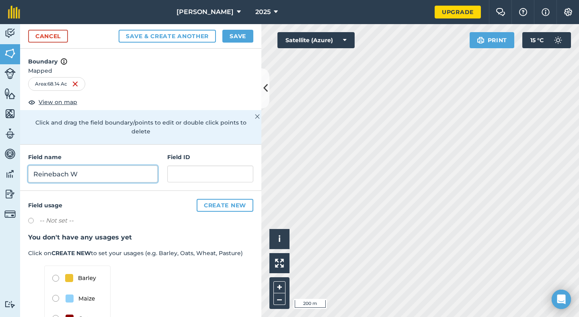
click at [117, 172] on input "Reinebach W" at bounding box center [93, 174] width 130 height 17
type input "Reinebach N"
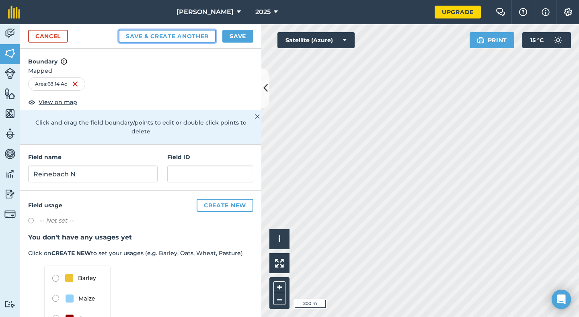
click at [194, 37] on button "Save & Create Another" at bounding box center [167, 36] width 97 height 13
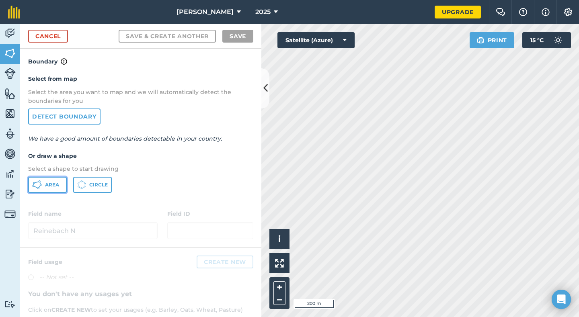
click at [57, 183] on span "Area" at bounding box center [52, 185] width 14 height 6
click at [375, 317] on html "[PERSON_NAME] 2025 Upgrade Farm Chat Help Info Settings Map printing is not ava…" at bounding box center [289, 158] width 579 height 317
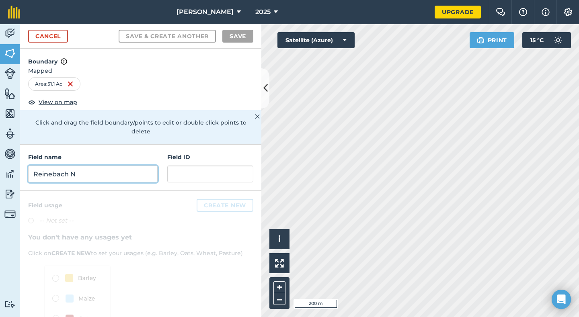
click at [86, 172] on input "Reinebach N" at bounding box center [93, 174] width 130 height 17
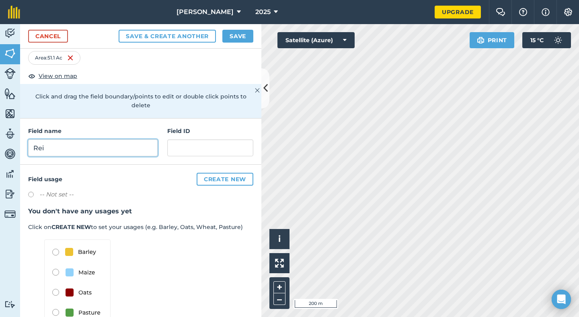
scroll to position [40, 0]
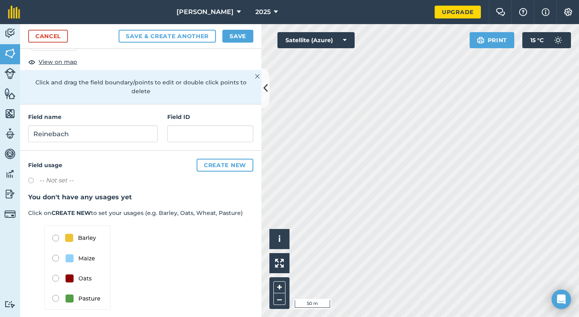
click at [541, 317] on html "[PERSON_NAME] 2025 Upgrade Farm Chat Help Info Settings Map printing is not ava…" at bounding box center [289, 158] width 579 height 317
click at [120, 134] on input "Reinebach" at bounding box center [93, 134] width 130 height 17
type input "Reinebach S"
click at [178, 37] on button "Save & Create Another" at bounding box center [167, 36] width 97 height 13
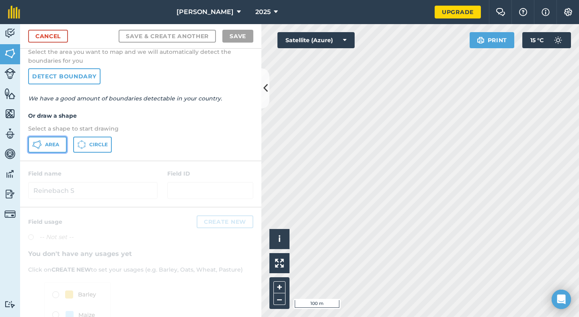
drag, startPoint x: 55, startPoint y: 141, endPoint x: 161, endPoint y: 148, distance: 106.5
click at [58, 140] on button "Area" at bounding box center [47, 145] width 39 height 16
click at [422, 317] on html "[PERSON_NAME] 2025 Upgrade Farm Chat Help Info Settings Map printing is not ava…" at bounding box center [289, 158] width 579 height 317
click at [480, 317] on html "[PERSON_NAME] 2025 Upgrade Farm Chat Help Info Settings Map printing is not ava…" at bounding box center [289, 158] width 579 height 317
click at [441, 317] on html "[PERSON_NAME] 2025 Upgrade Farm Chat Help Info Settings Map printing is not ava…" at bounding box center [289, 158] width 579 height 317
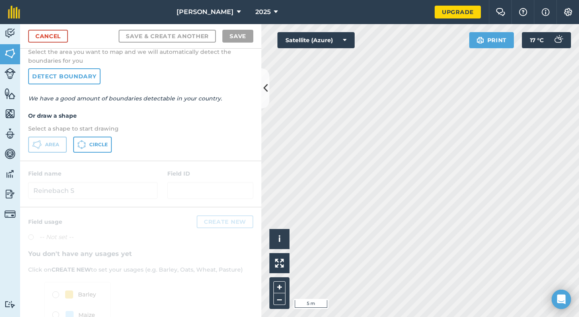
click at [479, 317] on html "[PERSON_NAME] 2025 Upgrade Farm Chat Help Info Settings Map printing is not ava…" at bounding box center [289, 158] width 579 height 317
click at [416, 317] on html "[PERSON_NAME] 2025 Upgrade Farm Chat Help Info Settings Map printing is not ava…" at bounding box center [289, 158] width 579 height 317
click at [398, 317] on html "[PERSON_NAME] 2025 Upgrade Farm Chat Help Info Settings Map printing is not ava…" at bounding box center [289, 158] width 579 height 317
click at [509, 317] on html "[PERSON_NAME] 2025 Upgrade Farm Chat Help Info Settings Map printing is not ava…" at bounding box center [289, 158] width 579 height 317
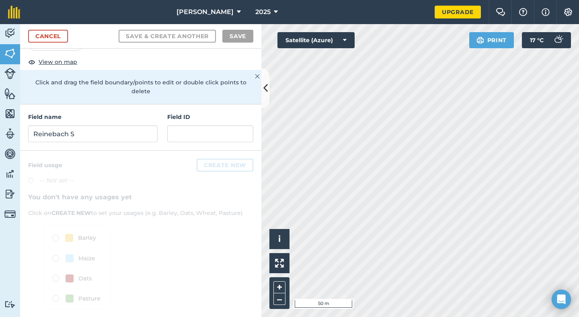
scroll to position [0, 0]
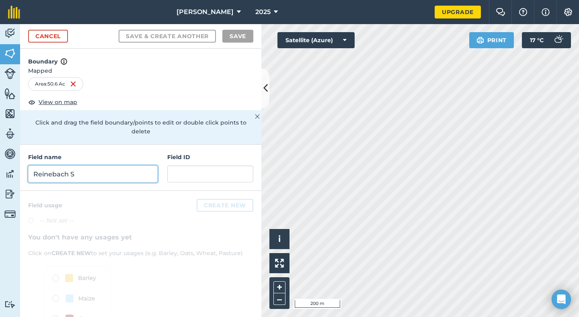
click at [115, 173] on input "Reinebach S" at bounding box center [93, 174] width 130 height 17
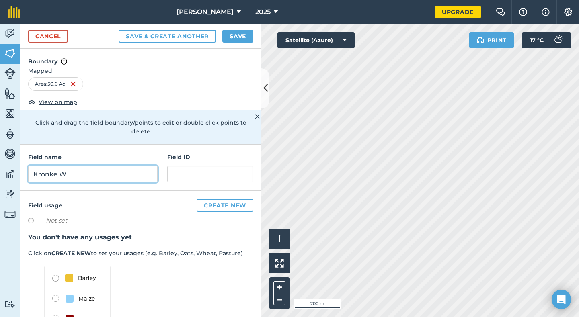
type input "Kronke W"
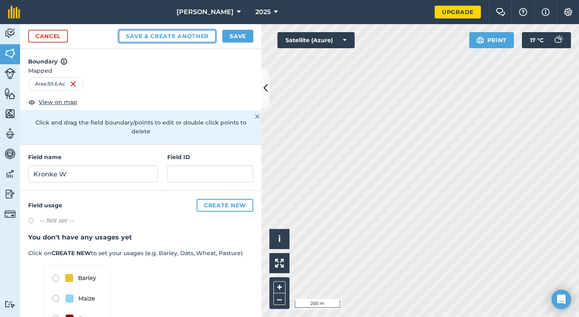
click at [170, 34] on button "Save & Create Another" at bounding box center [167, 36] width 97 height 13
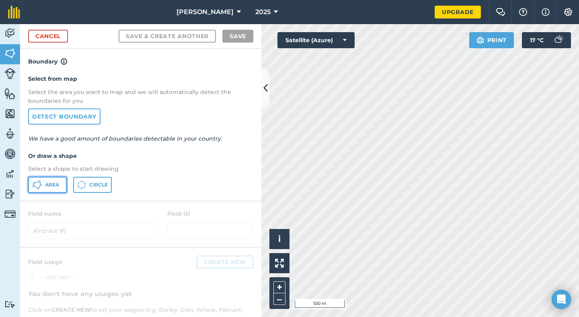
drag, startPoint x: 49, startPoint y: 183, endPoint x: 66, endPoint y: 187, distance: 17.7
click at [49, 183] on span "Area" at bounding box center [52, 185] width 14 height 6
click at [494, 317] on html "[PERSON_NAME] 2025 Upgrade Farm Chat Help Info Settings Map printing is not ava…" at bounding box center [289, 158] width 579 height 317
click at [340, 13] on div "[PERSON_NAME] 2025 Upgrade Farm Chat Help Info Settings Map printing is not ava…" at bounding box center [289, 158] width 579 height 317
click at [326, 6] on div "[PERSON_NAME] 2025 Upgrade Farm Chat Help Info Settings Map printing is not ava…" at bounding box center [289, 158] width 579 height 317
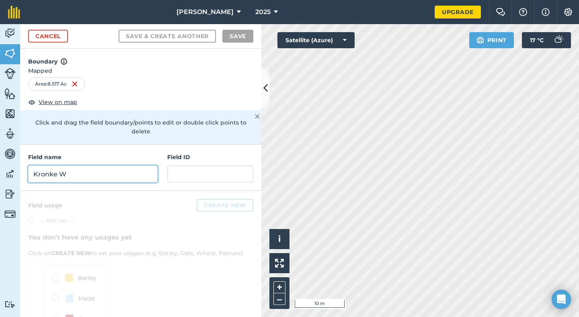
click at [96, 174] on input "Kronke W" at bounding box center [93, 174] width 130 height 17
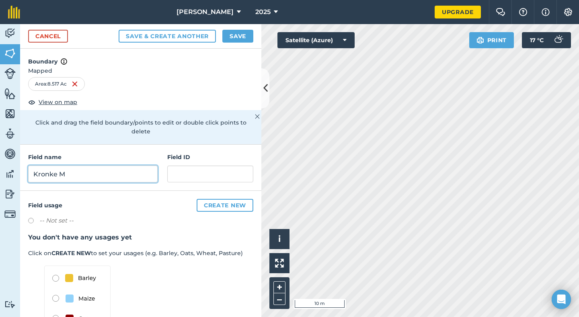
type input "Kronke M"
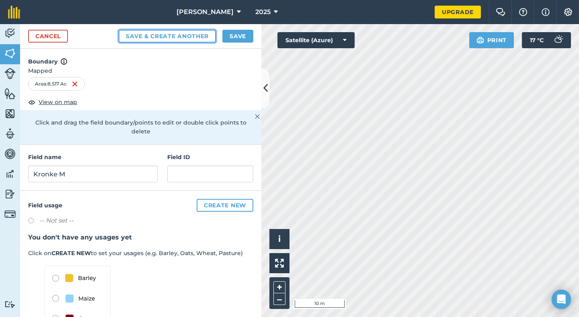
click at [201, 40] on button "Save & Create Another" at bounding box center [167, 36] width 97 height 13
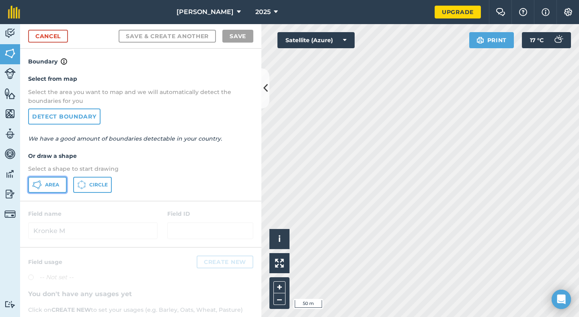
click at [47, 183] on span "Area" at bounding box center [52, 185] width 14 height 6
click at [439, 317] on html "[PERSON_NAME] 2025 Upgrade Farm Chat Help Info Settings Map printing is not ava…" at bounding box center [289, 158] width 579 height 317
click at [478, 317] on html "[PERSON_NAME] 2025 Upgrade Farm Chat Help Info Settings Map printing is not ava…" at bounding box center [289, 158] width 579 height 317
click at [550, 317] on html "[PERSON_NAME] 2025 Upgrade Farm Chat Help Info Settings Map printing is not ava…" at bounding box center [289, 158] width 579 height 317
click at [524, 317] on html "[PERSON_NAME] 2025 Upgrade Farm Chat Help Info Settings Map printing is not ava…" at bounding box center [289, 158] width 579 height 317
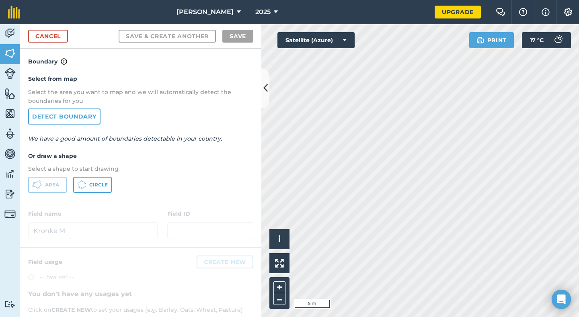
click at [232, 174] on div "Activity Fields Livestock Features Maps Team Vehicles Data Reporting Billing Tu…" at bounding box center [289, 170] width 579 height 293
click at [560, 317] on html "[PERSON_NAME] 2025 Upgrade Farm Chat Help Info Settings Map printing is not ava…" at bounding box center [289, 158] width 579 height 317
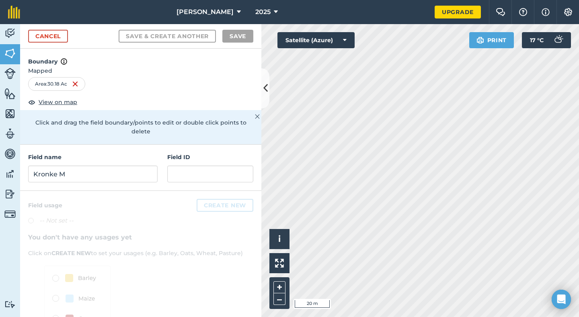
click at [480, 317] on html "[PERSON_NAME] 2025 Upgrade Farm Chat Help Info Settings Map printing is not ava…" at bounding box center [289, 158] width 579 height 317
click at [144, 173] on input "Kronke M" at bounding box center [93, 174] width 130 height 17
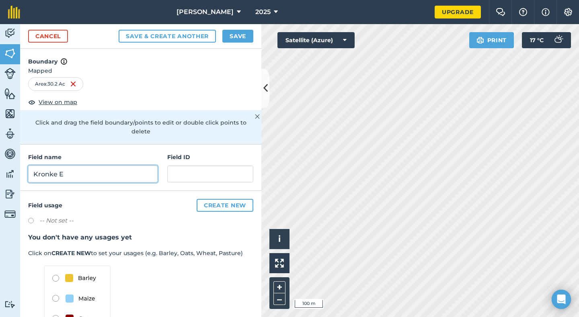
type input "Kronke E"
click at [242, 37] on button "Save" at bounding box center [237, 36] width 31 height 13
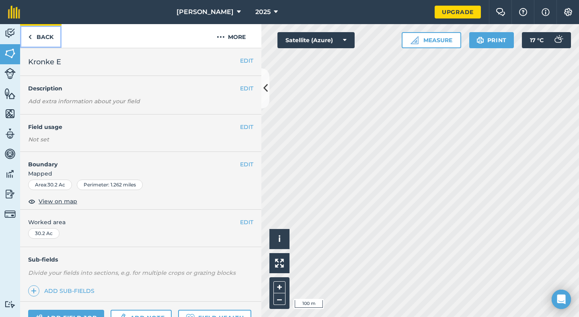
click at [40, 36] on link "Back" at bounding box center [40, 36] width 41 height 24
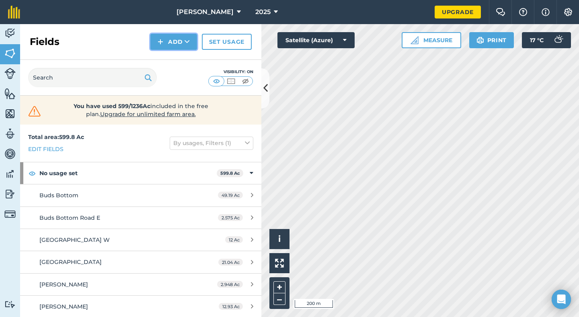
click at [174, 49] on button "Add" at bounding box center [173, 42] width 47 height 16
click at [167, 60] on link "Draw" at bounding box center [174, 60] width 44 height 18
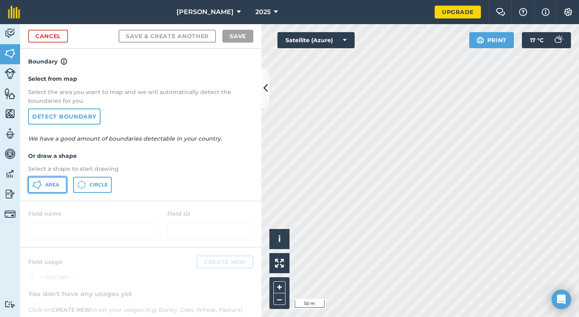
click at [58, 183] on span "Area" at bounding box center [52, 185] width 14 height 6
click at [435, 317] on html "[PERSON_NAME] 2025 Upgrade Farm Chat Help Info Settings Map printing is not ava…" at bounding box center [289, 158] width 579 height 317
click at [460, 317] on html "[PERSON_NAME] 2025 Upgrade Farm Chat Help Info Settings Map printing is not ava…" at bounding box center [289, 158] width 579 height 317
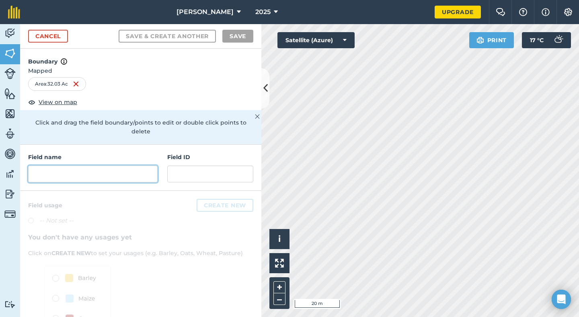
click at [115, 174] on input "text" at bounding box center [93, 174] width 130 height 17
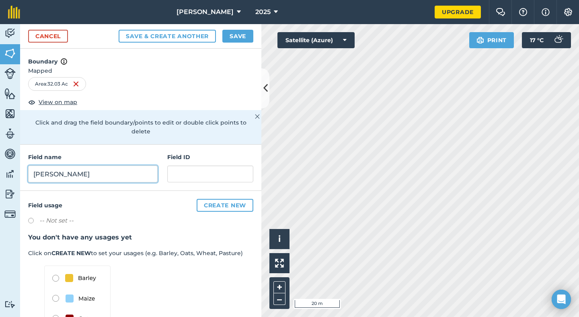
type input "[PERSON_NAME]"
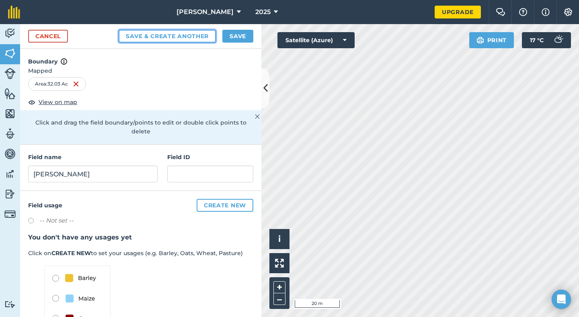
click at [190, 34] on button "Save & Create Another" at bounding box center [167, 36] width 97 height 13
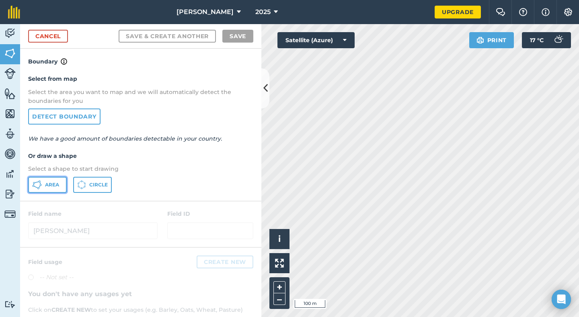
drag, startPoint x: 60, startPoint y: 184, endPoint x: 118, endPoint y: 191, distance: 58.8
click at [60, 184] on button "Area" at bounding box center [47, 185] width 39 height 16
click at [62, 38] on link "Cancel" at bounding box center [48, 36] width 40 height 13
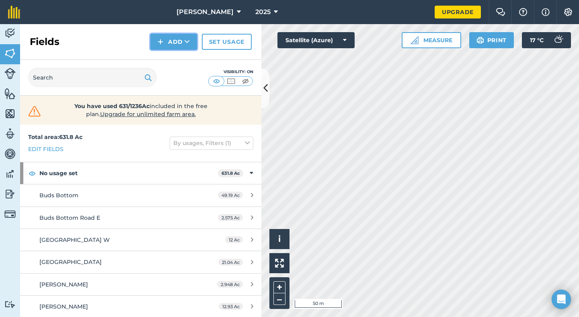
click at [160, 38] on img at bounding box center [161, 42] width 6 height 10
click at [166, 60] on link "Draw" at bounding box center [174, 60] width 44 height 18
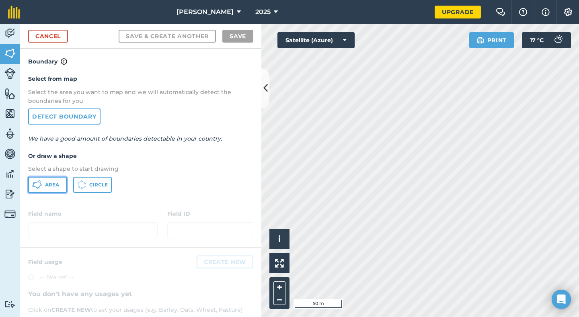
drag, startPoint x: 55, startPoint y: 187, endPoint x: 101, endPoint y: 182, distance: 45.8
click at [57, 182] on span "Area" at bounding box center [52, 185] width 14 height 6
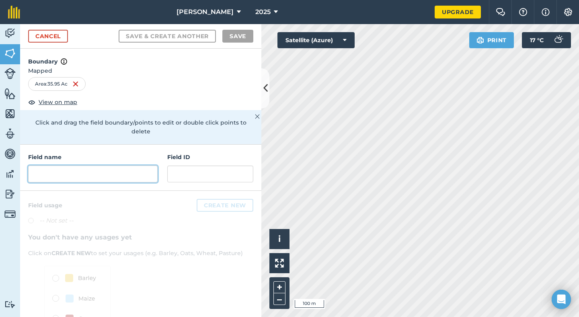
click at [58, 168] on input "text" at bounding box center [93, 174] width 130 height 17
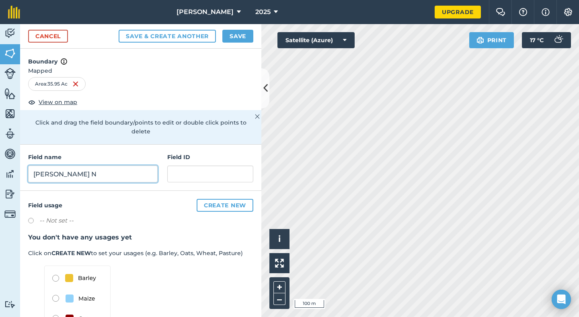
type input "[PERSON_NAME] N"
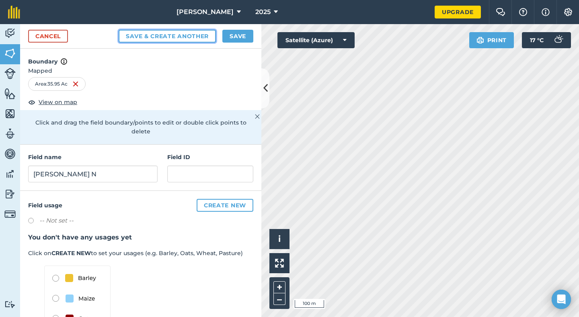
click at [183, 39] on button "Save & Create Another" at bounding box center [167, 36] width 97 height 13
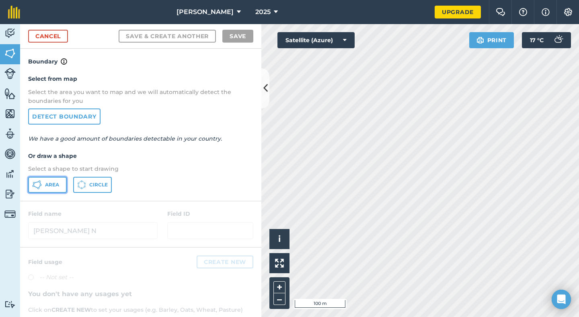
click at [58, 182] on span "Area" at bounding box center [52, 185] width 14 height 6
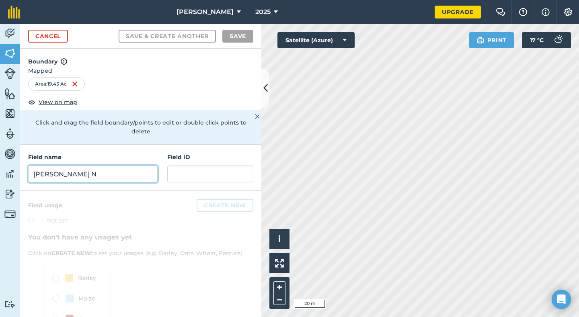
drag, startPoint x: 105, startPoint y: 178, endPoint x: 117, endPoint y: 166, distance: 16.5
click at [105, 177] on input "[PERSON_NAME] N" at bounding box center [93, 174] width 130 height 17
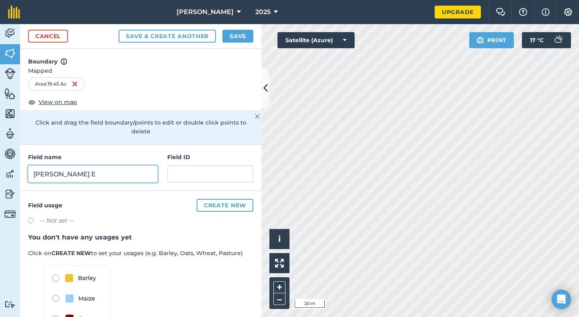
type input "[PERSON_NAME] E"
click at [233, 38] on button "Save" at bounding box center [237, 36] width 31 height 13
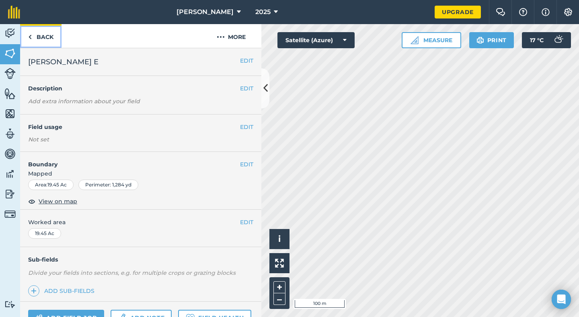
click at [42, 37] on link "Back" at bounding box center [40, 36] width 41 height 24
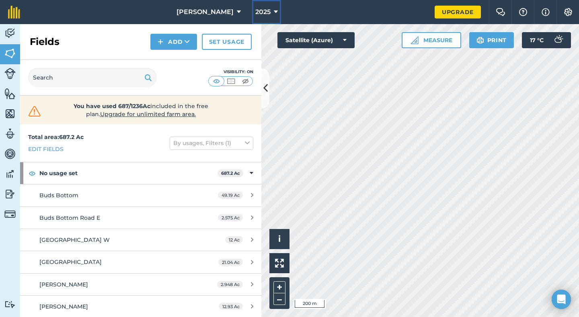
click at [252, 19] on button "2025" at bounding box center [266, 12] width 29 height 24
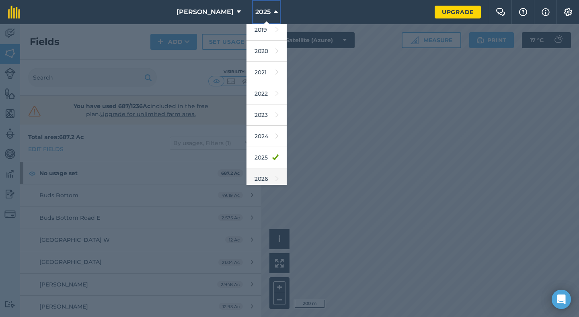
scroll to position [40, 0]
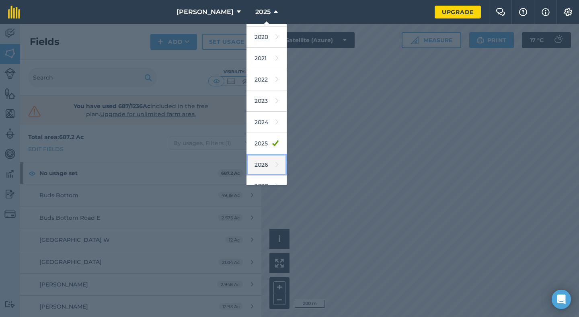
click at [251, 165] on link "2026" at bounding box center [267, 164] width 40 height 21
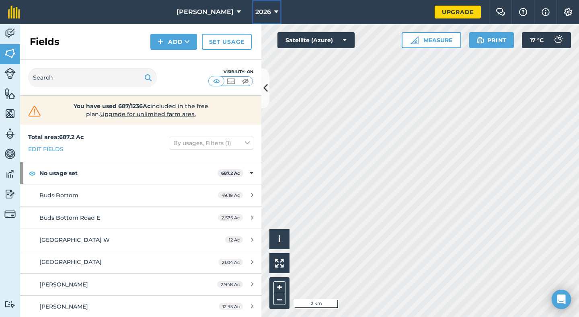
click at [255, 14] on span "2026" at bounding box center [263, 12] width 16 height 10
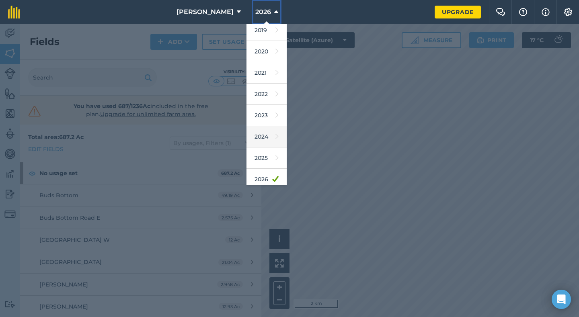
scroll to position [52, 0]
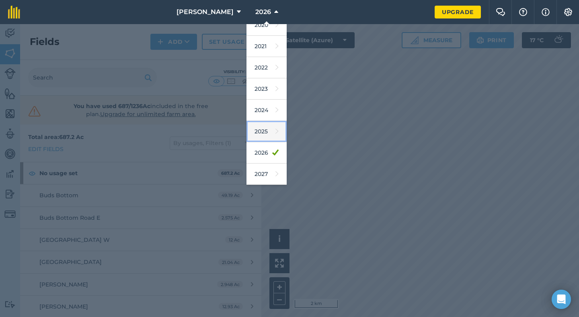
click at [247, 130] on link "2025" at bounding box center [267, 131] width 40 height 21
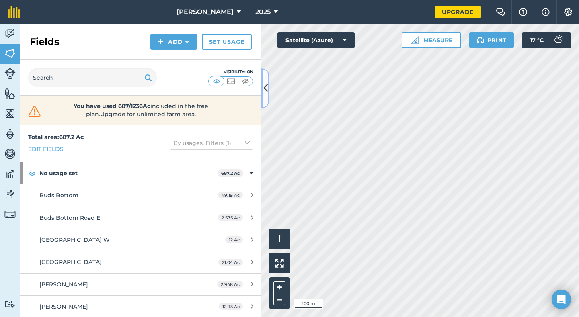
click at [266, 95] on icon at bounding box center [266, 88] width 4 height 14
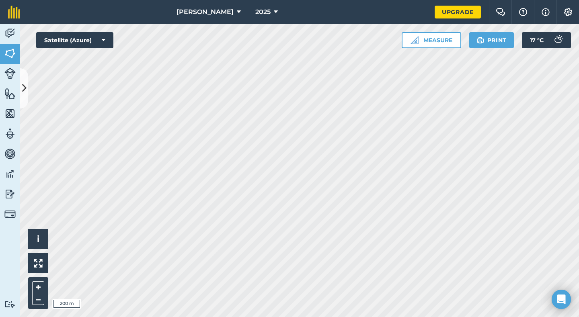
click at [362, 317] on html "[PERSON_NAME] 2025 Upgrade Farm Chat Help Info Settings Map printing is not ava…" at bounding box center [289, 158] width 579 height 317
